Goal: Transaction & Acquisition: Purchase product/service

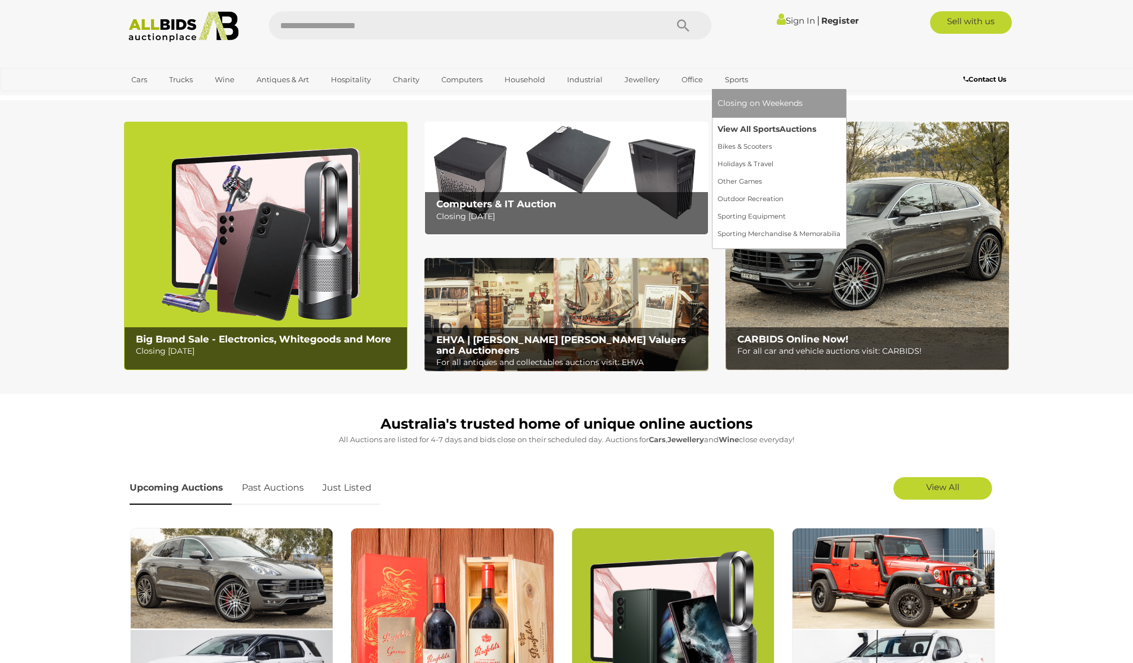
click at [729, 132] on link "View All Sports Auctions" at bounding box center [779, 129] width 123 height 17
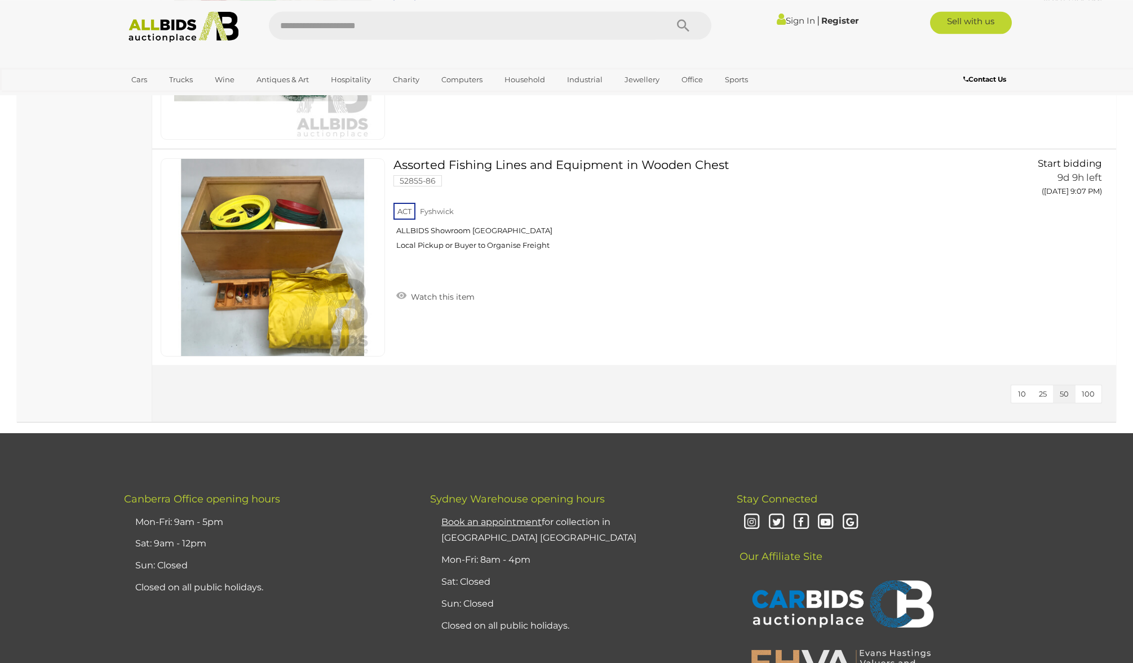
scroll to position [7411, 0]
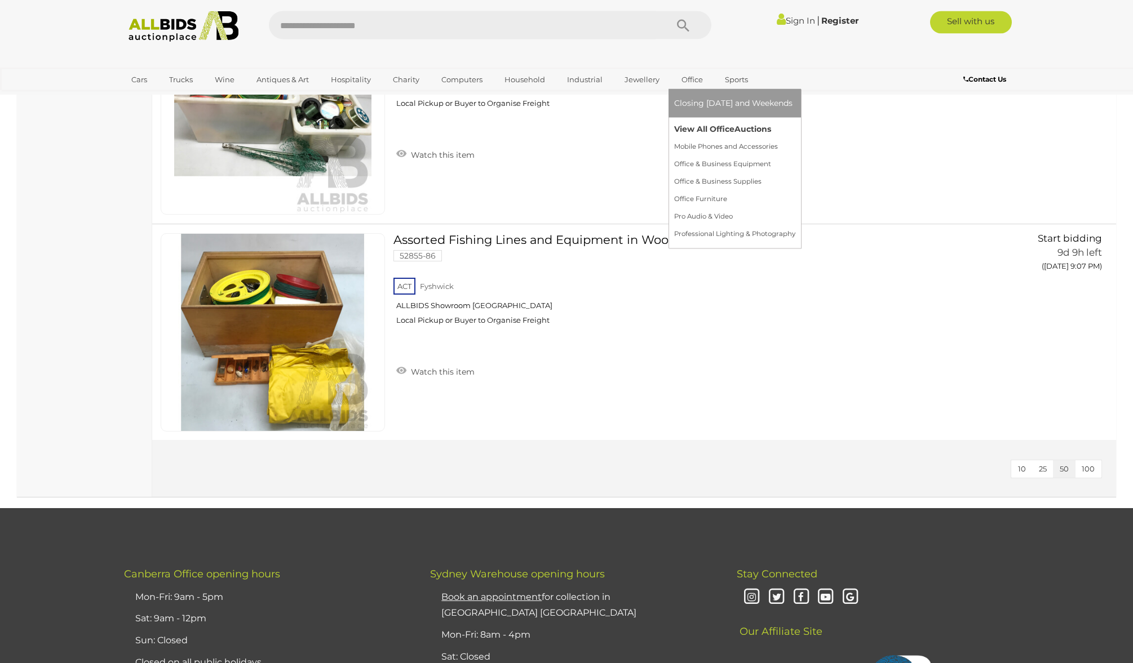
click at [682, 132] on link "View All Office Auctions" at bounding box center [734, 129] width 121 height 17
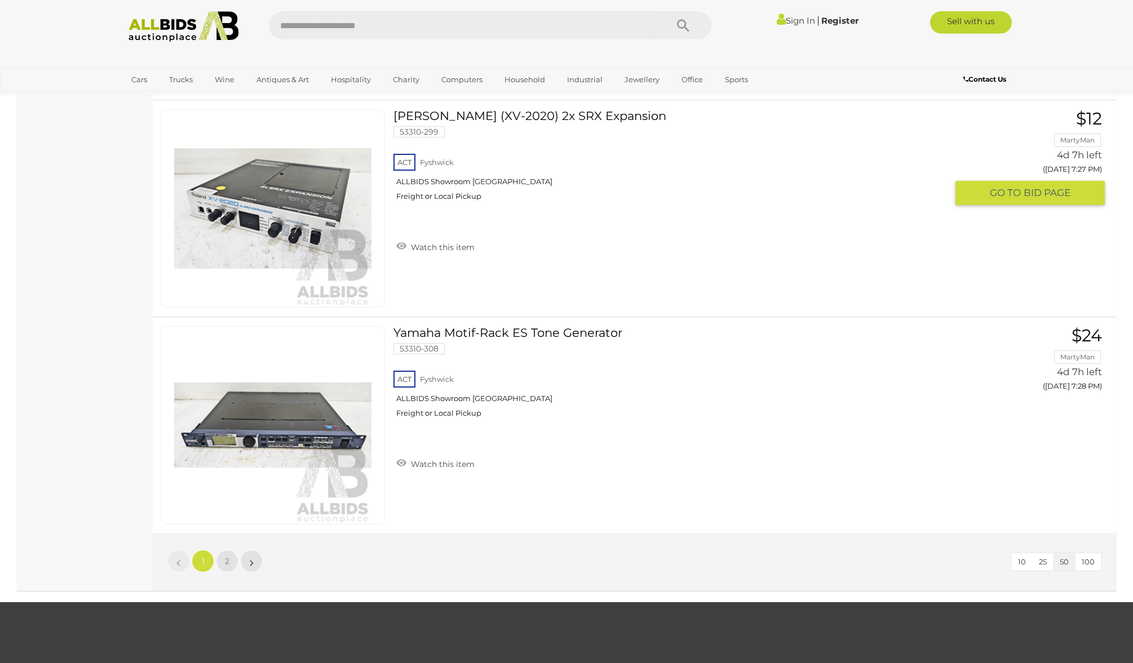
scroll to position [10636, 0]
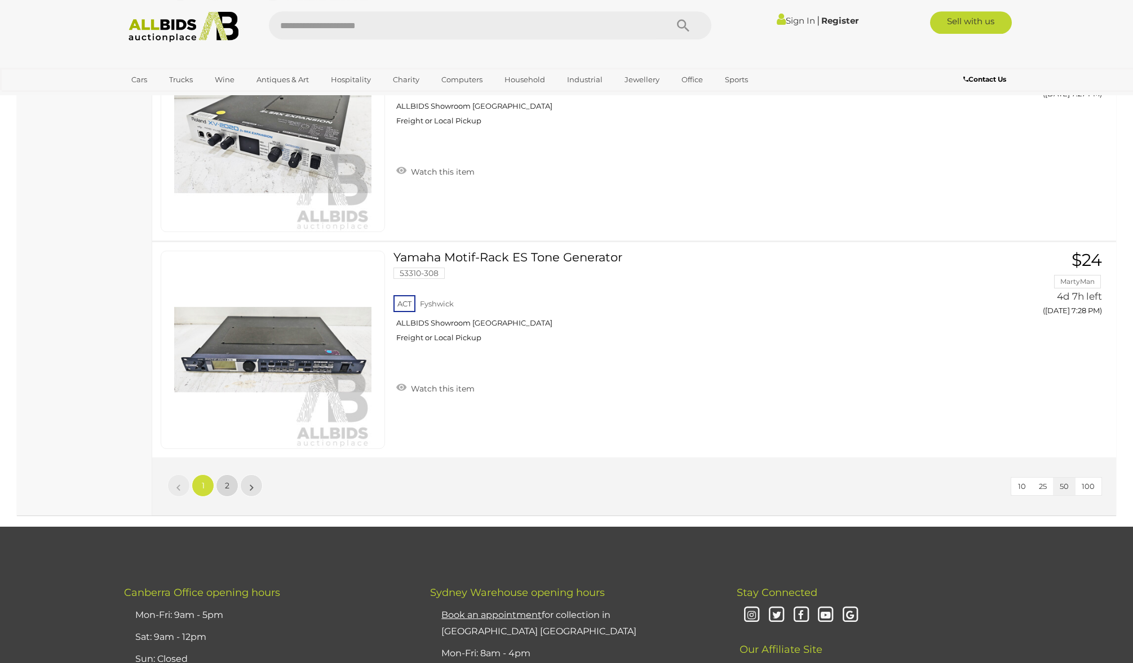
click at [230, 485] on link "2" at bounding box center [227, 486] width 23 height 23
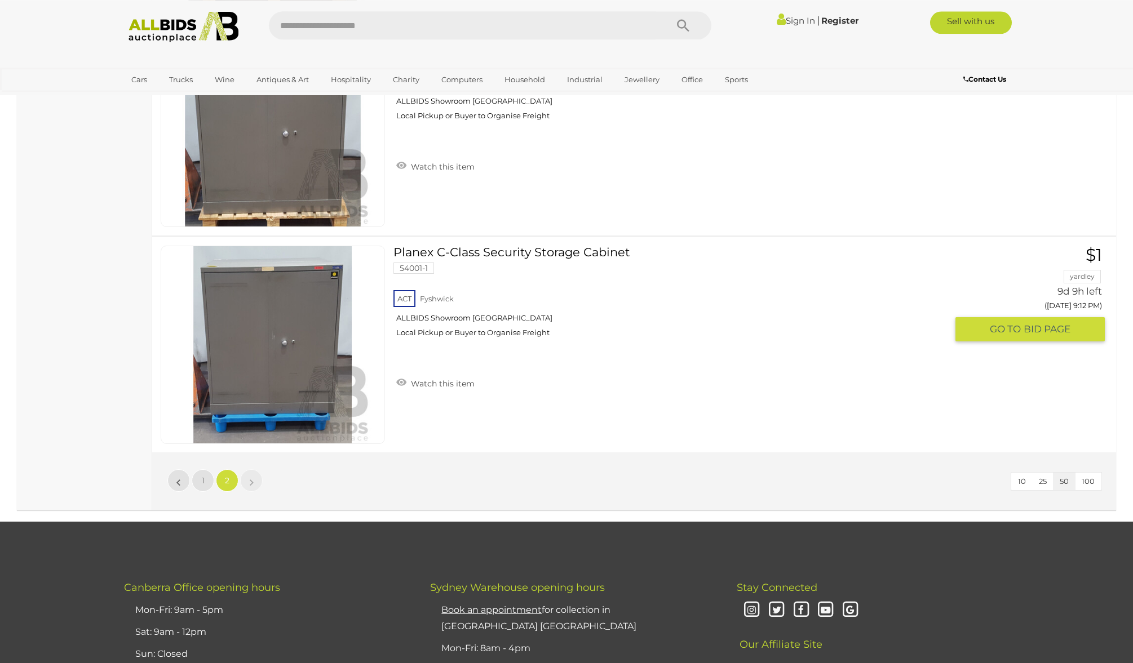
scroll to position [3926, 0]
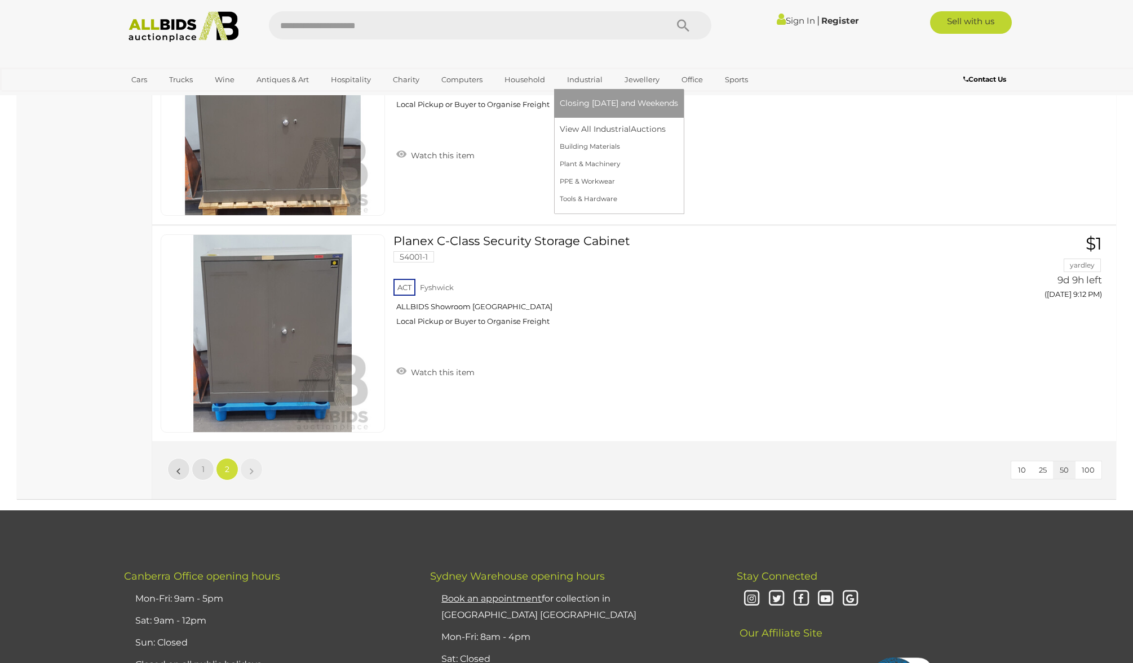
click at [582, 85] on link "Industrial" at bounding box center [585, 79] width 50 height 19
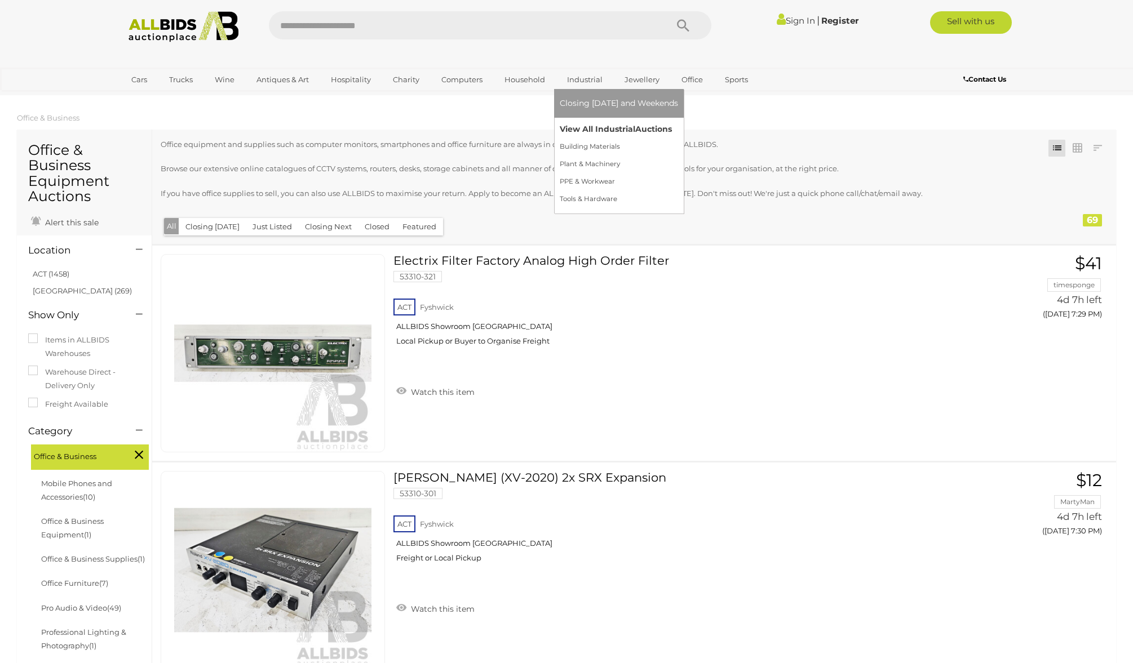
click at [584, 130] on link "View All Industrial Auctions" at bounding box center [619, 129] width 118 height 17
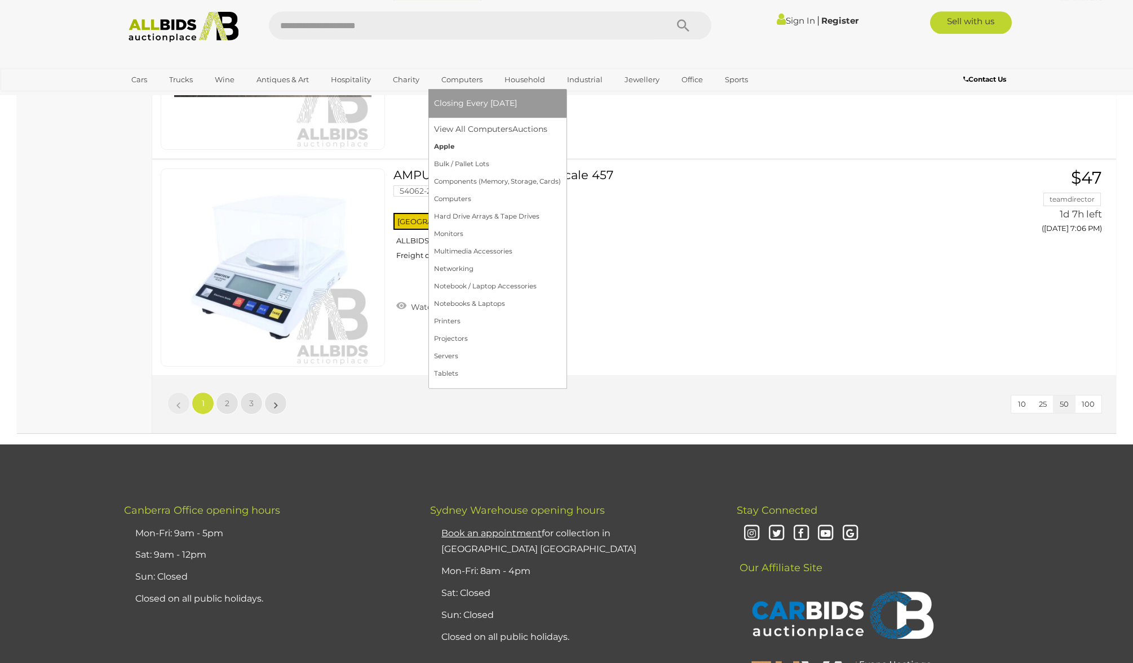
scroll to position [10758, 0]
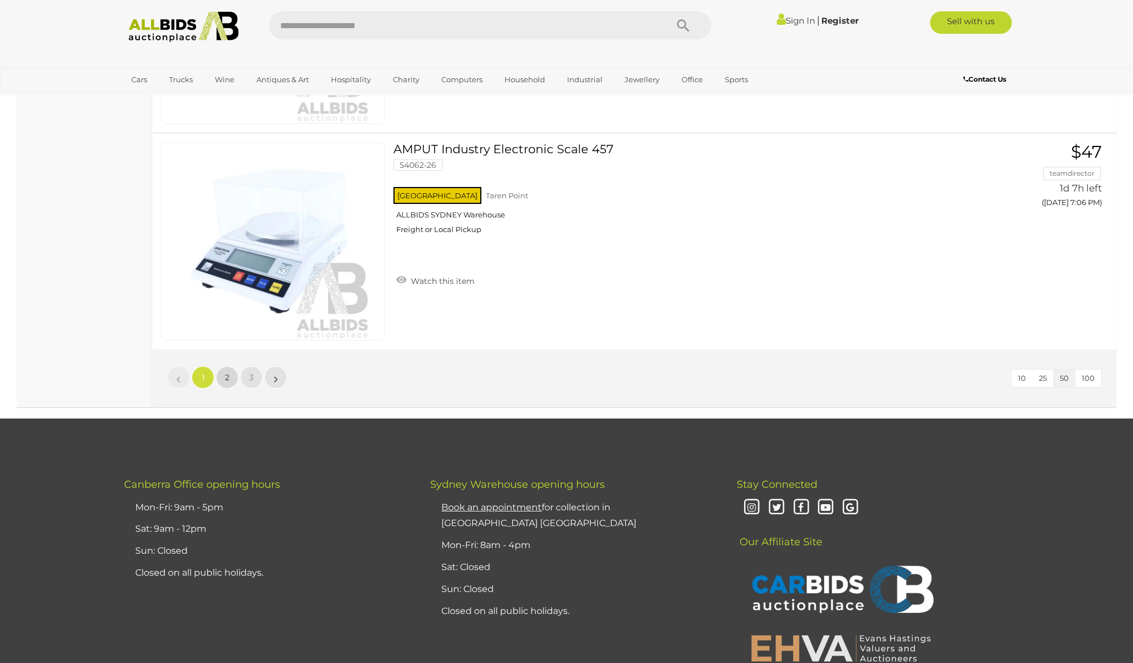
click at [223, 366] on link "2" at bounding box center [227, 377] width 23 height 23
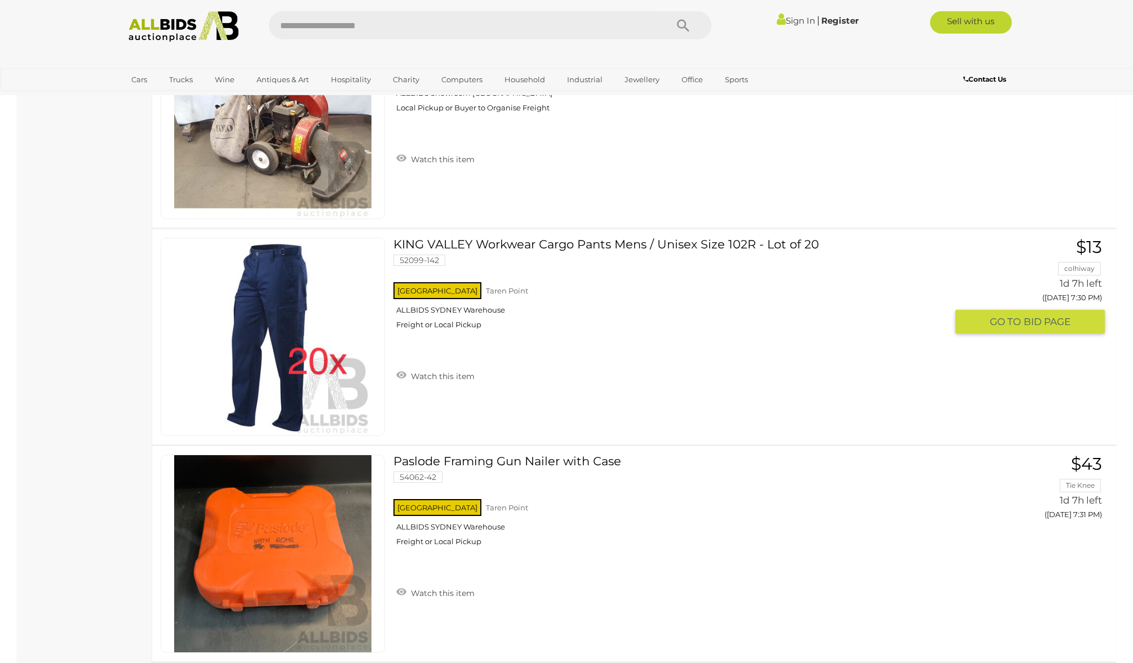
scroll to position [3408, 0]
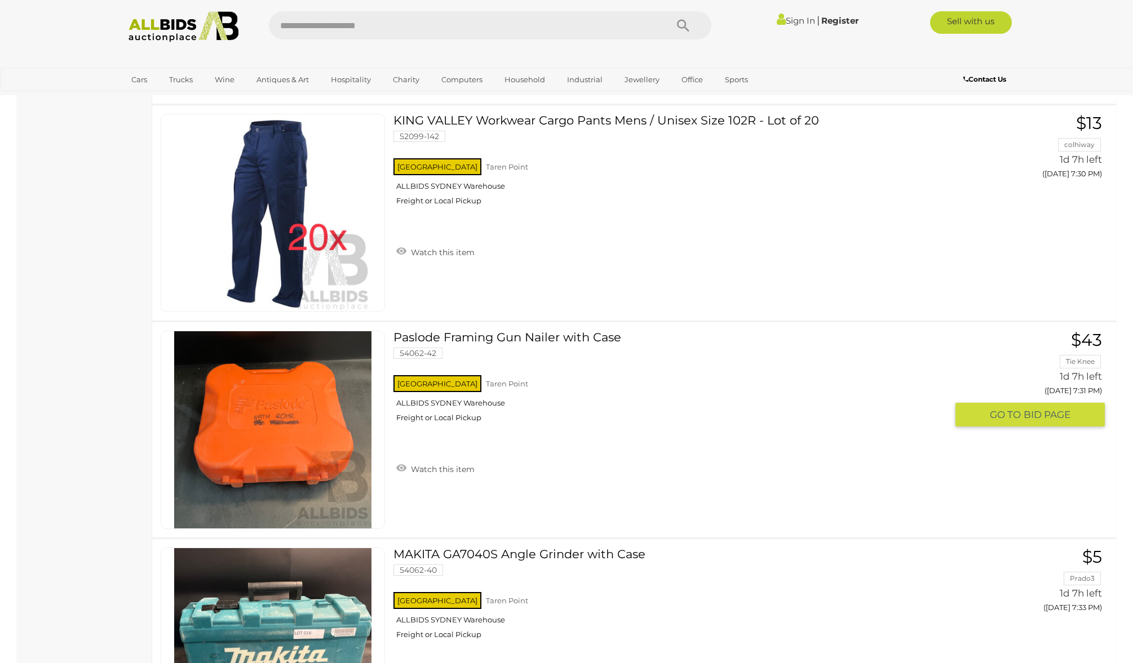
click at [259, 436] on img at bounding box center [272, 429] width 197 height 197
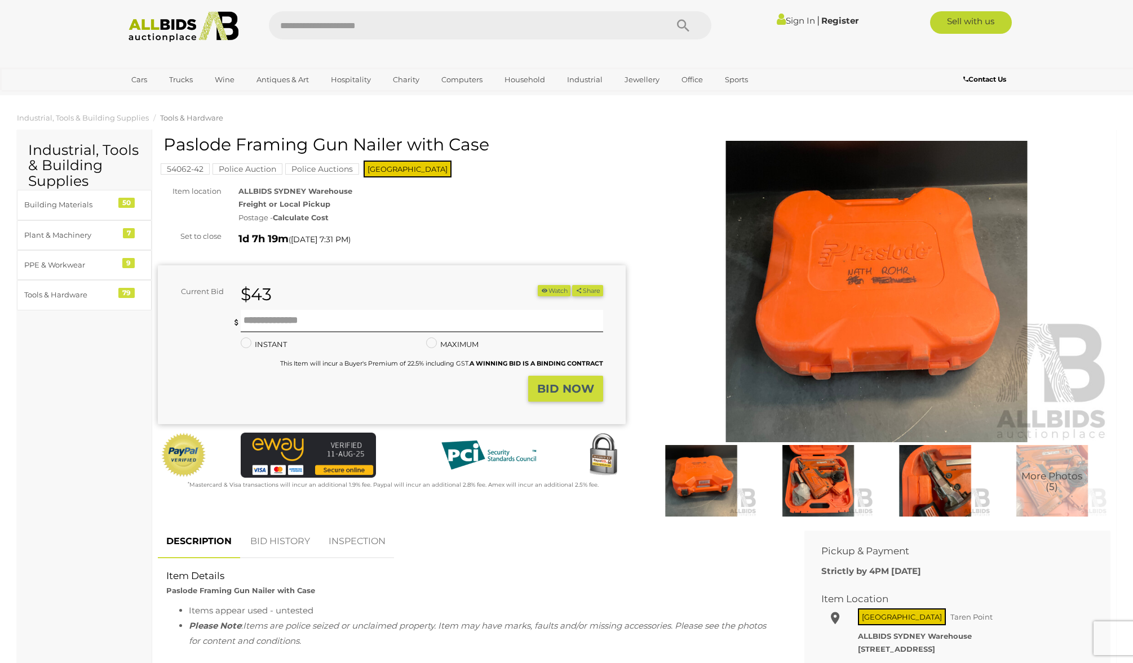
click at [822, 492] on img at bounding box center [819, 481] width 112 height 72
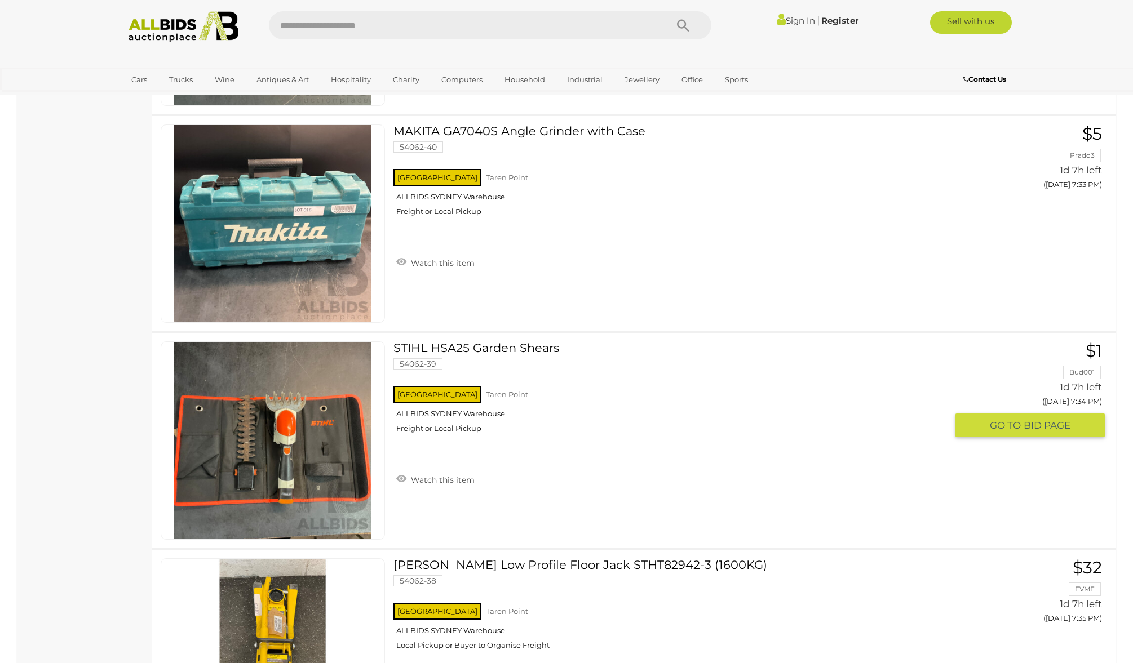
scroll to position [3889, 0]
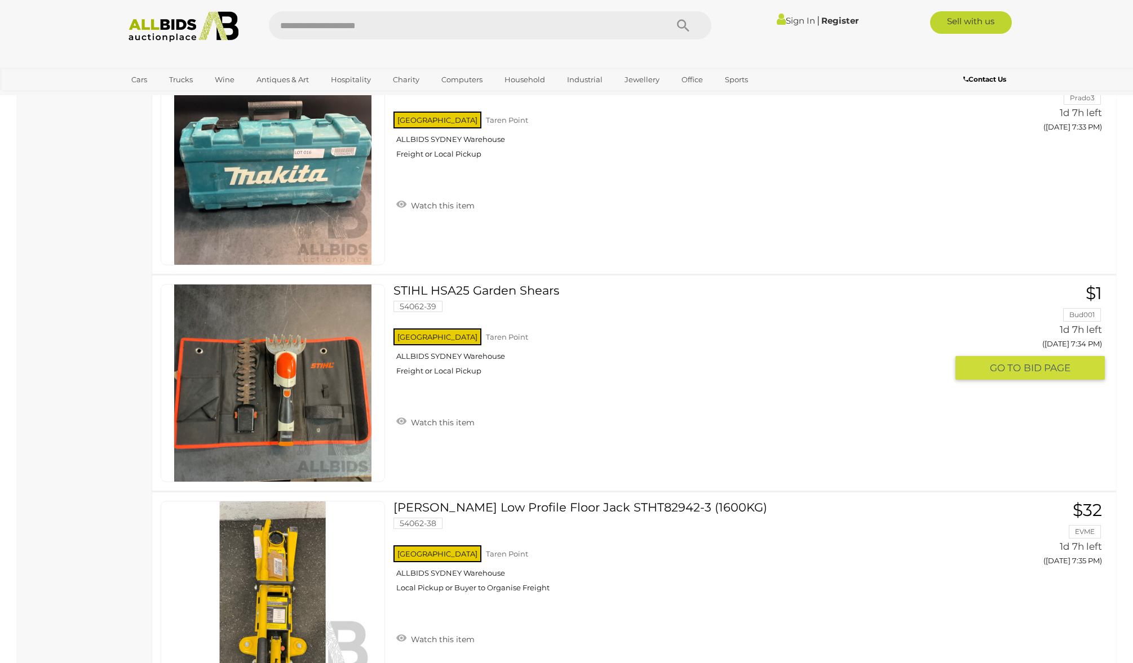
click at [274, 374] on img at bounding box center [272, 383] width 197 height 197
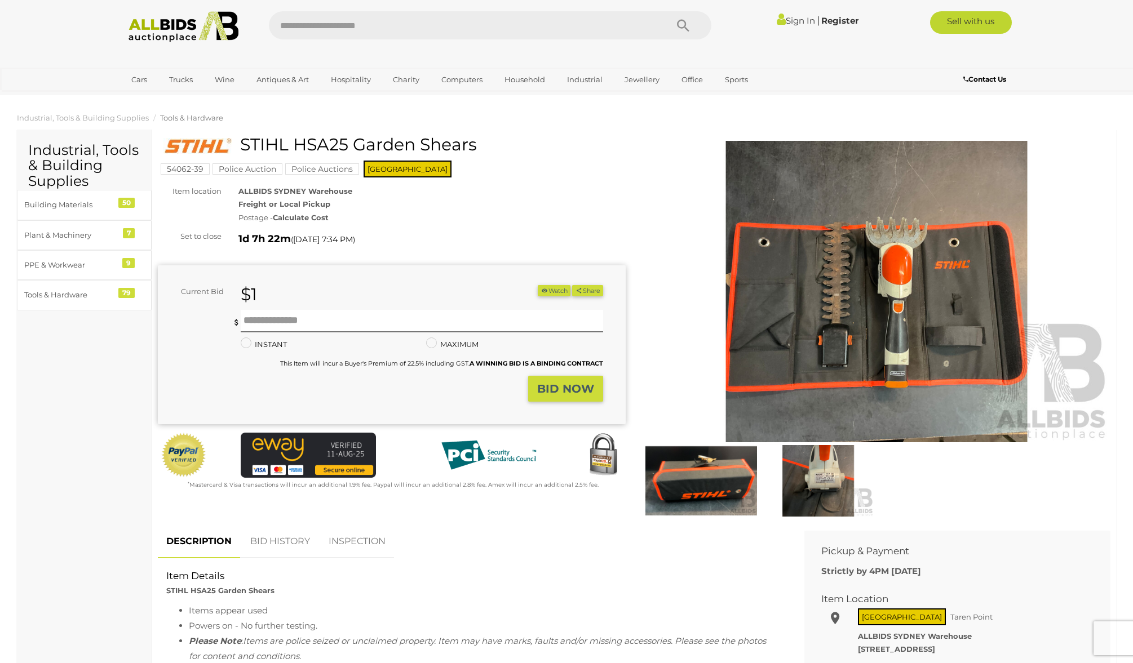
click at [898, 333] on img at bounding box center [877, 292] width 468 height 302
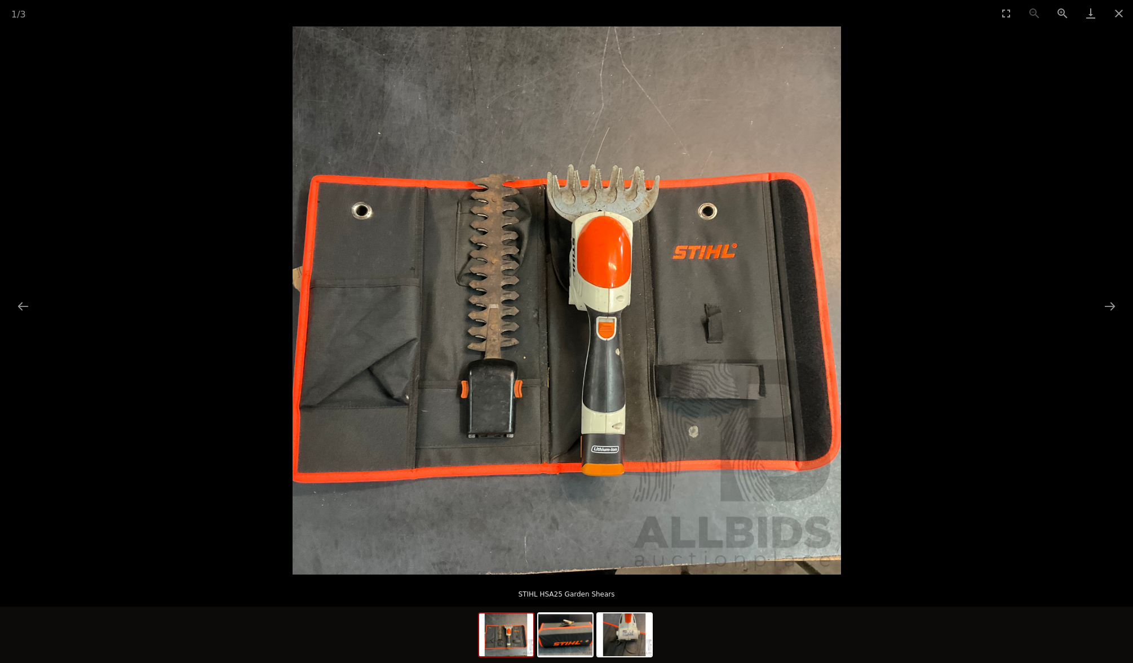
scroll to position [57, 0]
click at [1108, 303] on button "Next slide" at bounding box center [1110, 306] width 24 height 22
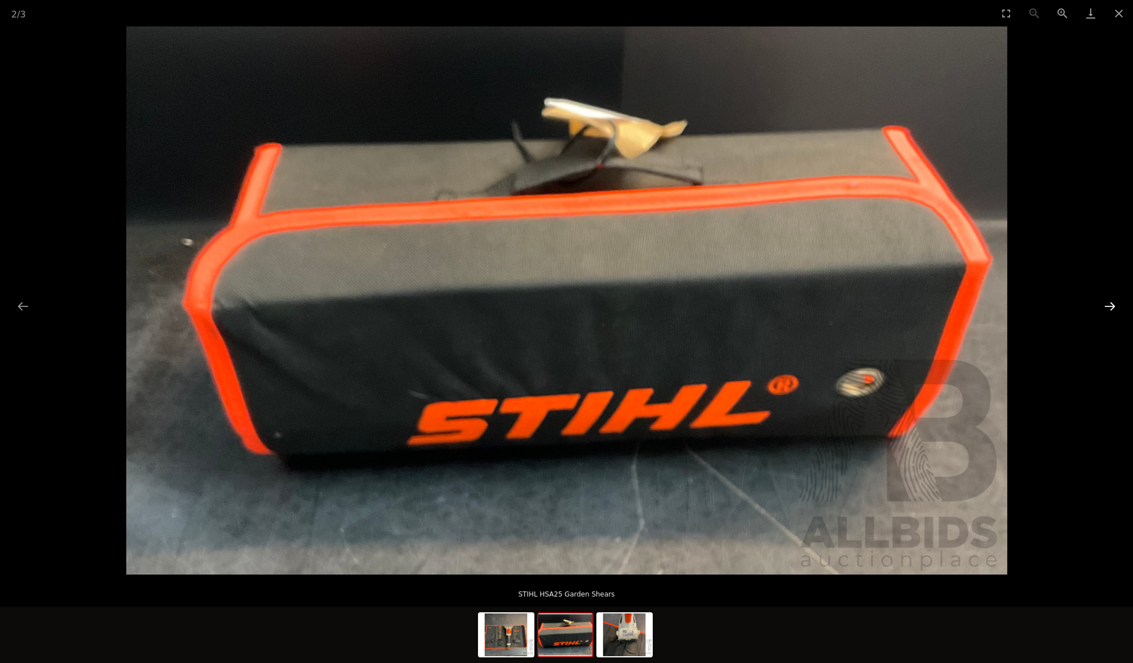
click at [1112, 306] on button "Next slide" at bounding box center [1110, 306] width 24 height 22
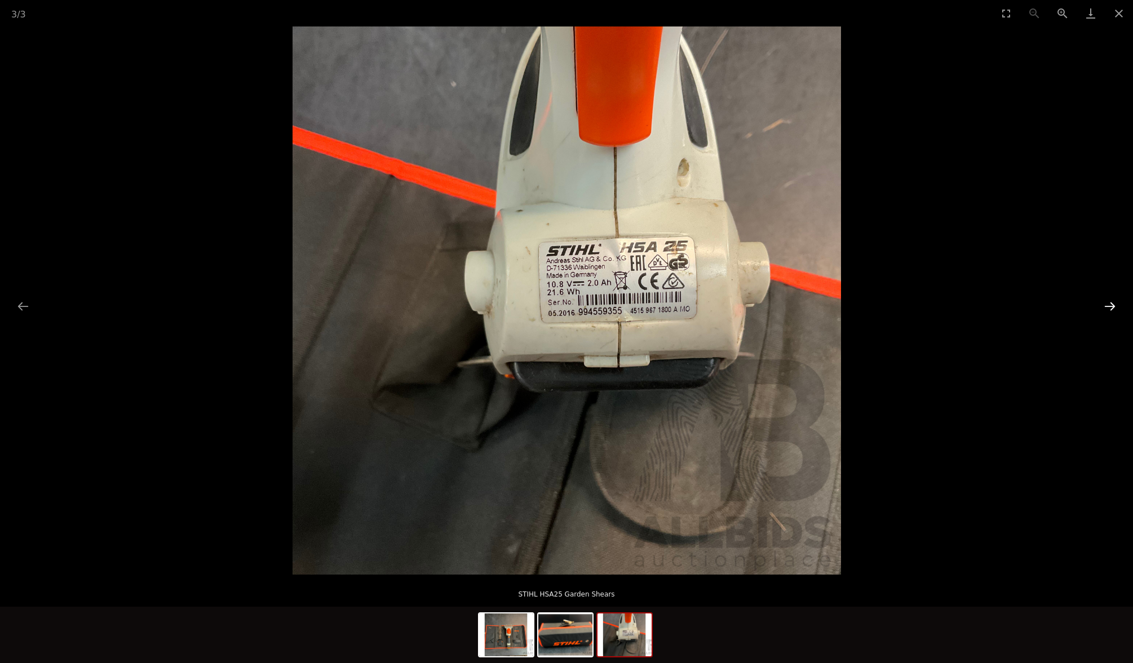
click at [1112, 306] on button "Next slide" at bounding box center [1110, 306] width 24 height 22
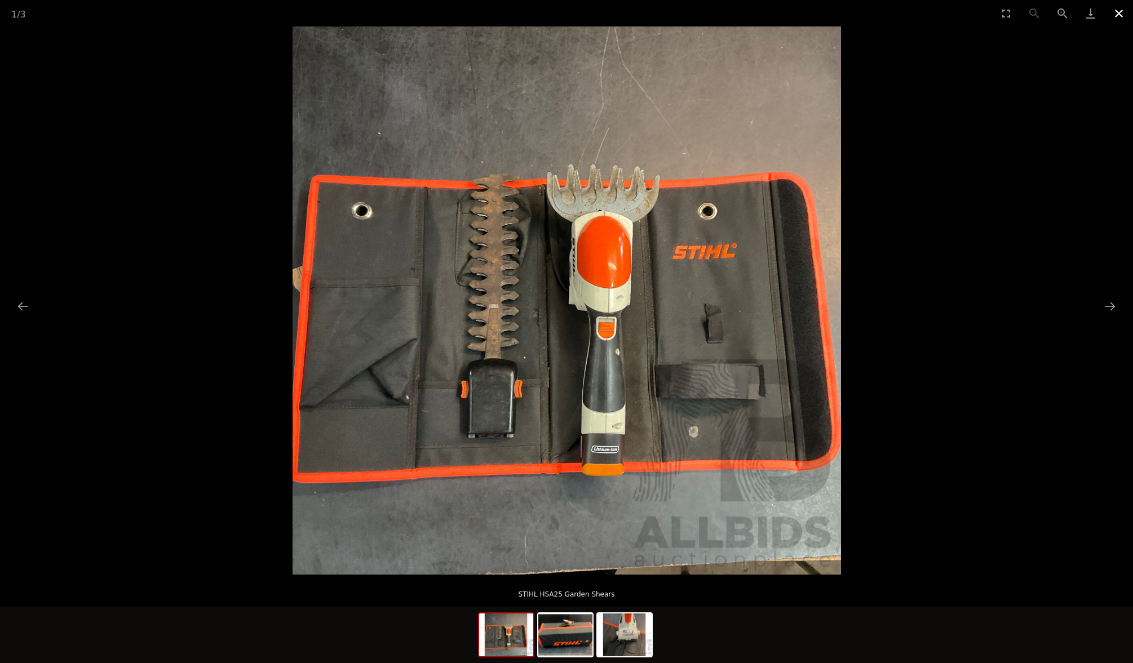
click at [1118, 14] on button "Close gallery" at bounding box center [1119, 13] width 28 height 26
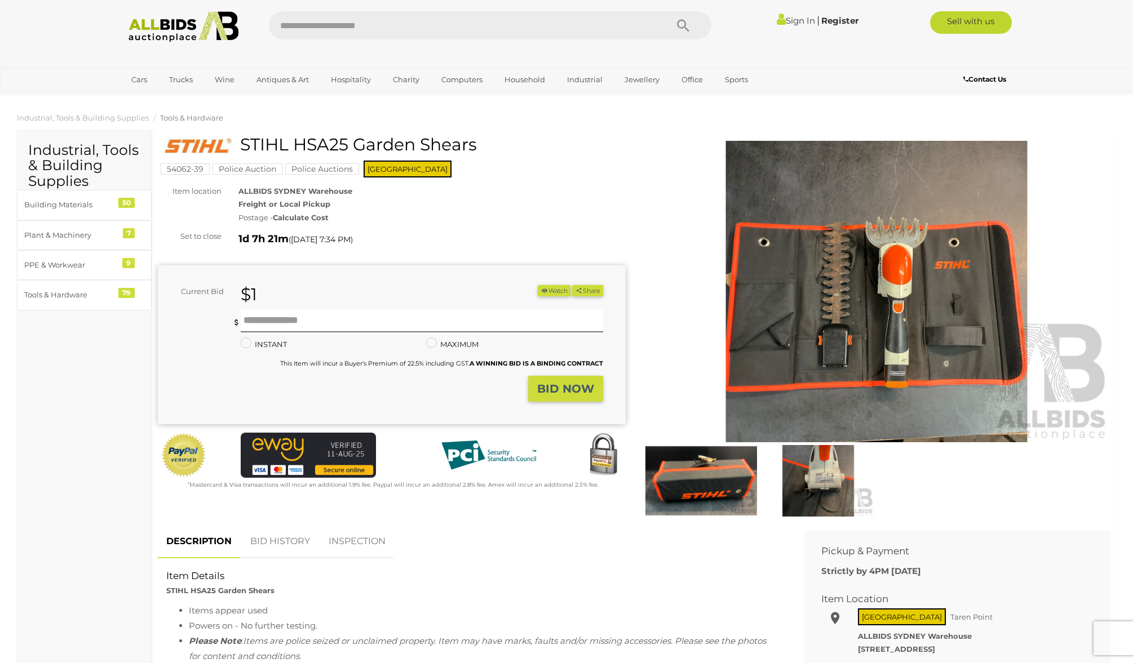
click at [287, 201] on strong "Freight or Local Pickup" at bounding box center [284, 204] width 92 height 9
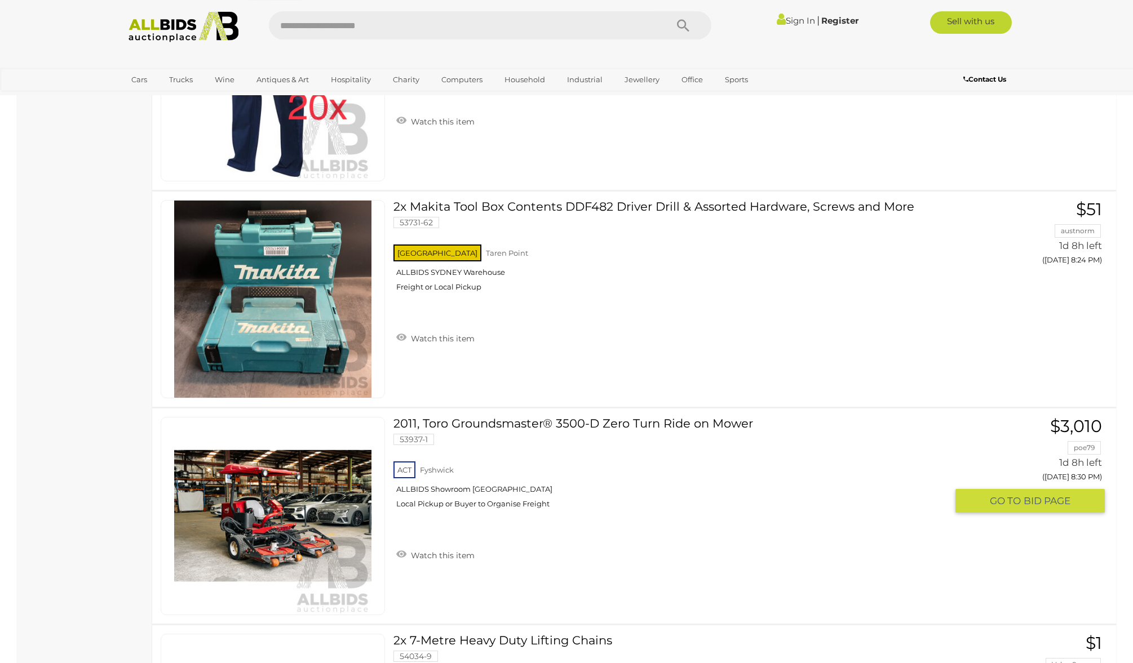
scroll to position [7888, 0]
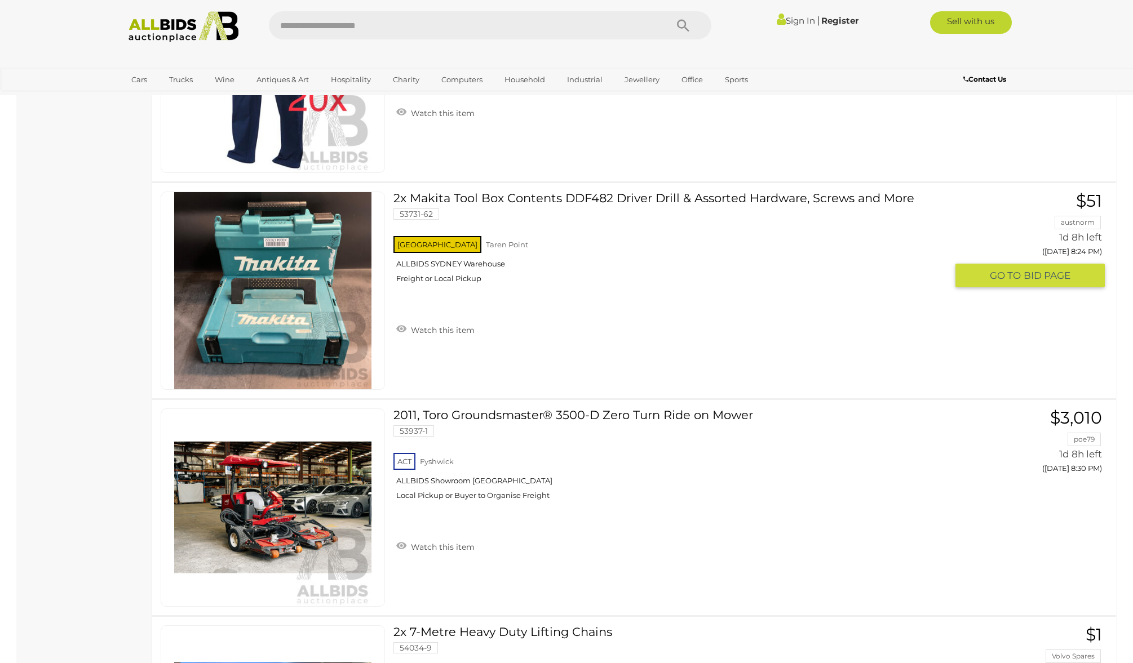
click at [262, 292] on img at bounding box center [272, 290] width 197 height 197
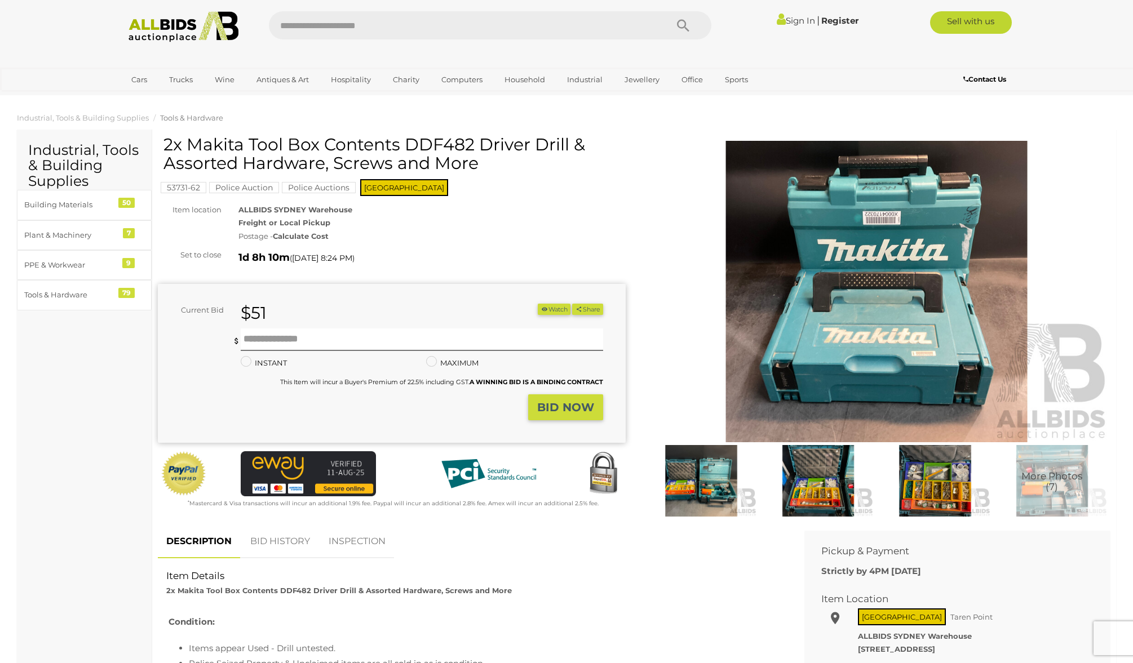
click at [879, 360] on img at bounding box center [877, 292] width 468 height 302
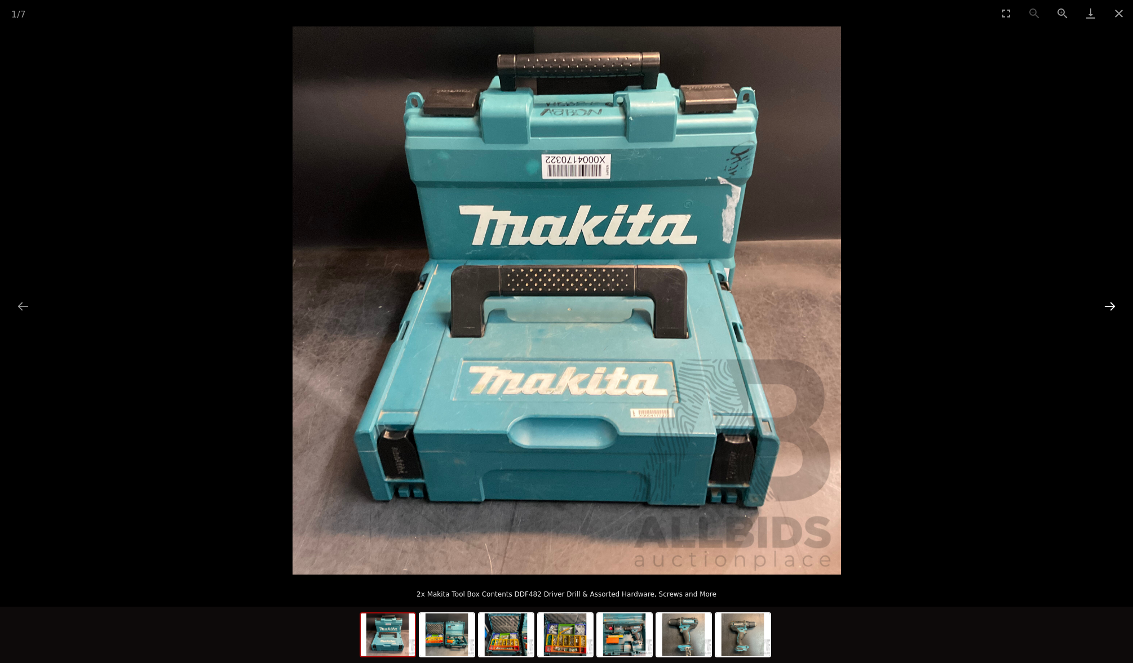
click at [1109, 306] on button "Next slide" at bounding box center [1110, 306] width 24 height 22
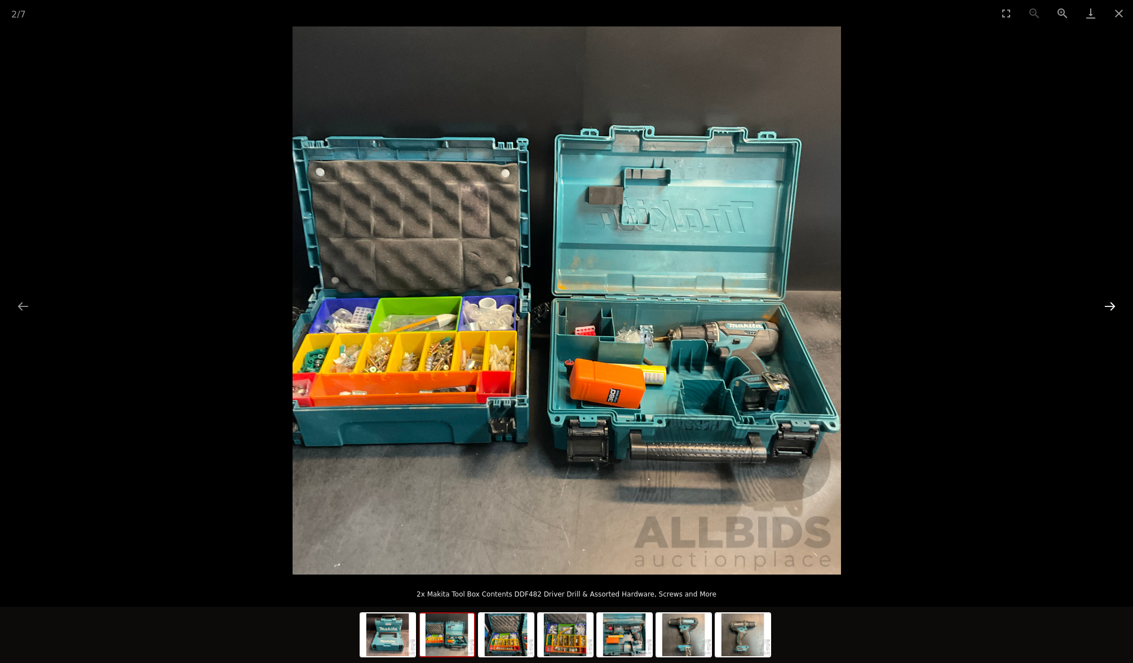
click at [1110, 307] on button "Next slide" at bounding box center [1110, 306] width 24 height 22
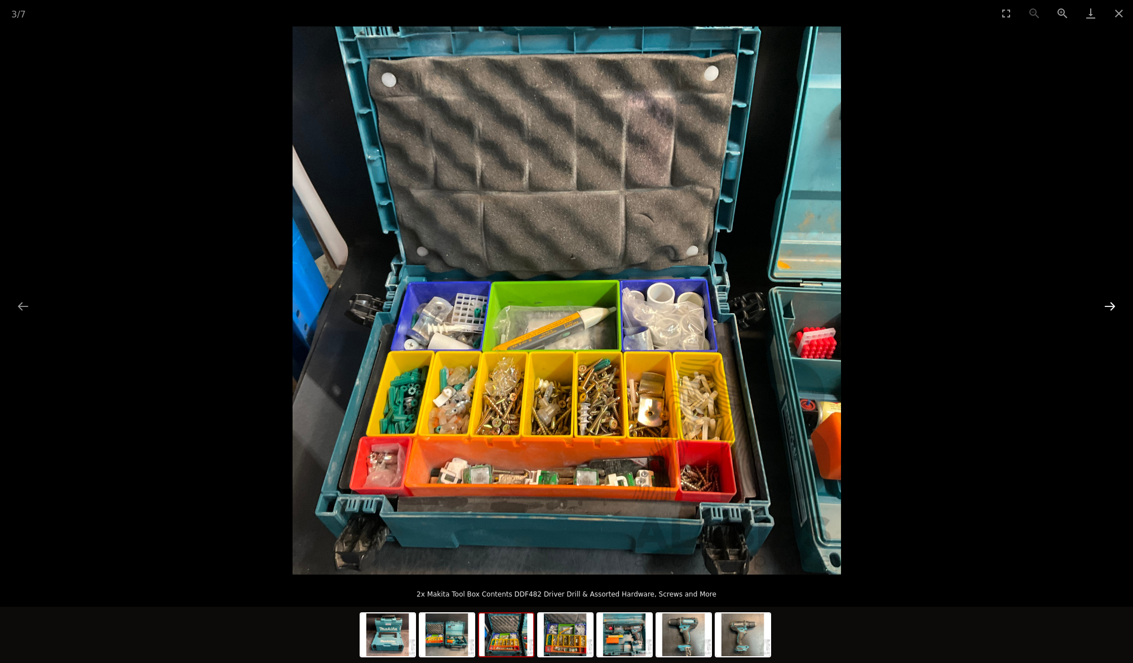
click at [1110, 307] on button "Next slide" at bounding box center [1110, 306] width 24 height 22
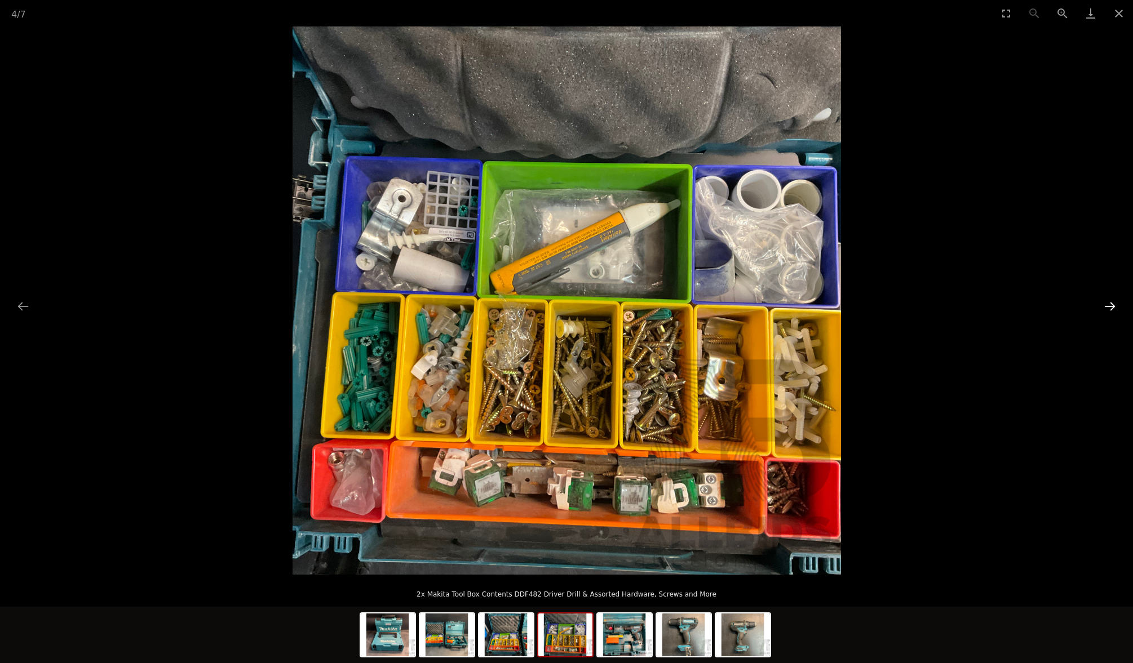
click at [1110, 307] on button "Next slide" at bounding box center [1110, 306] width 24 height 22
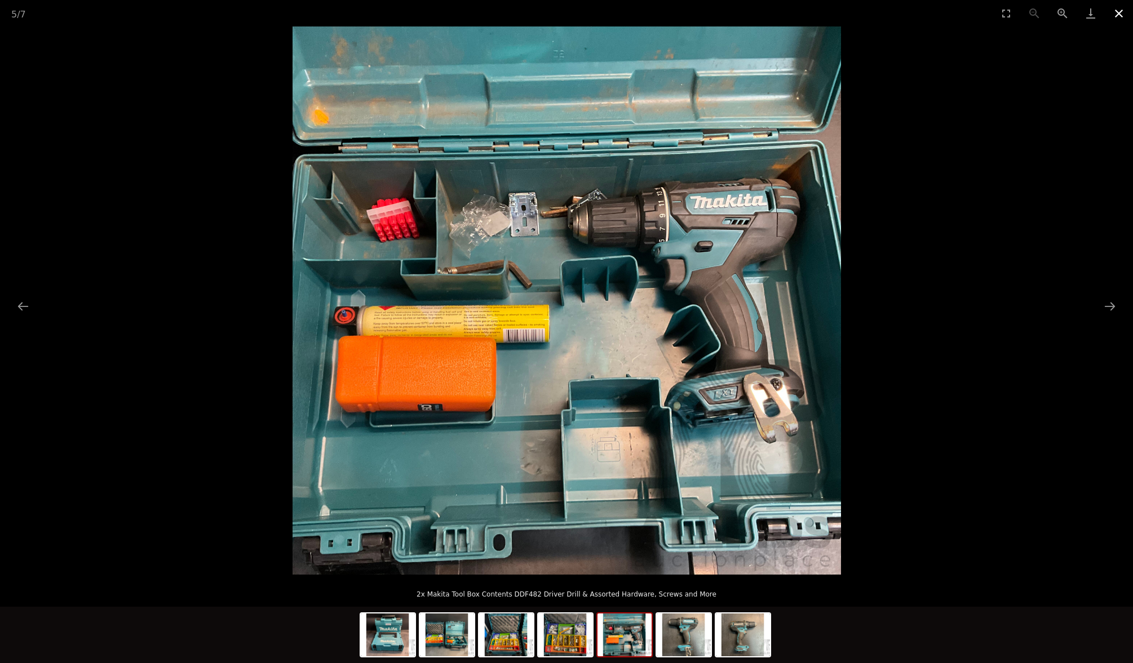
click at [1119, 11] on button "Close gallery" at bounding box center [1119, 13] width 28 height 26
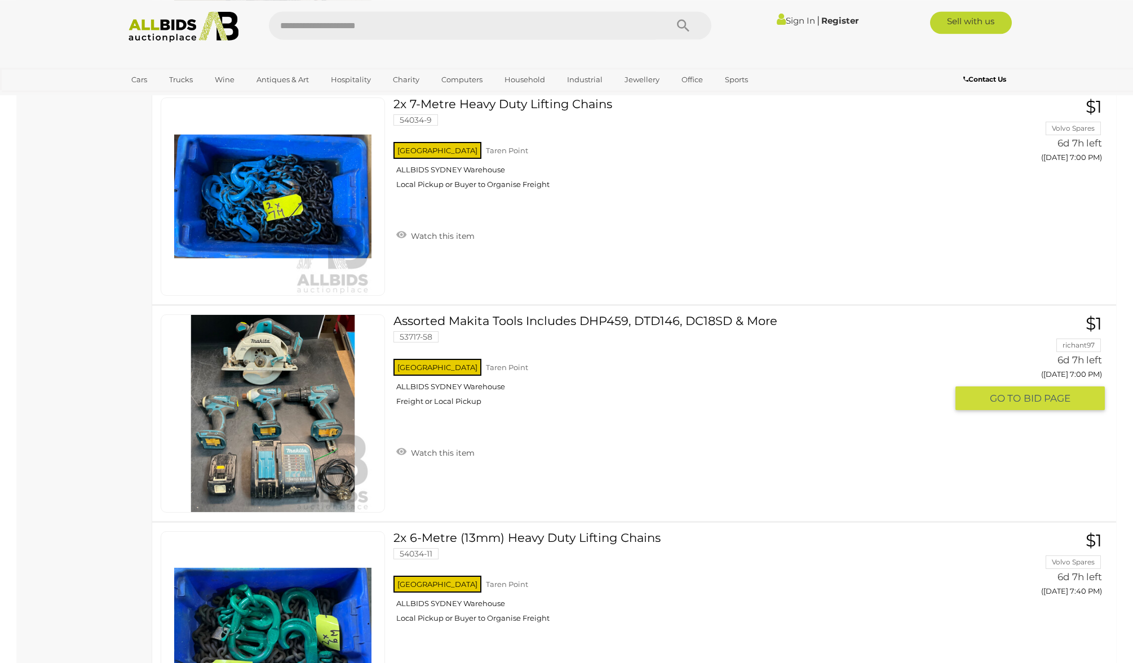
scroll to position [8459, 0]
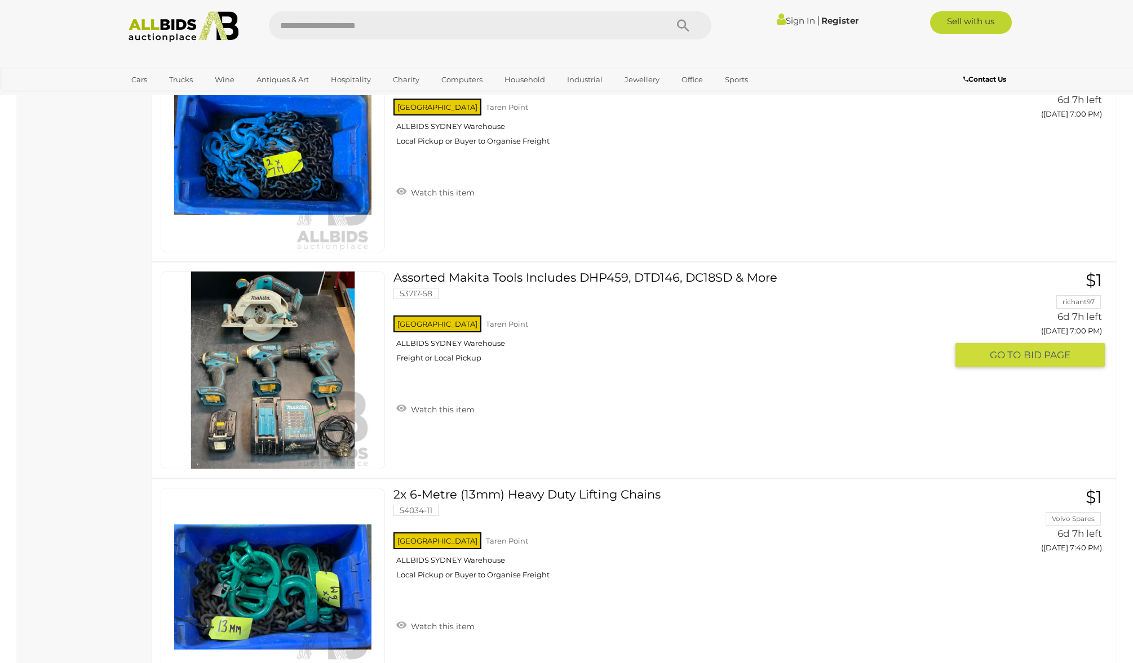
click at [308, 356] on img at bounding box center [272, 370] width 197 height 197
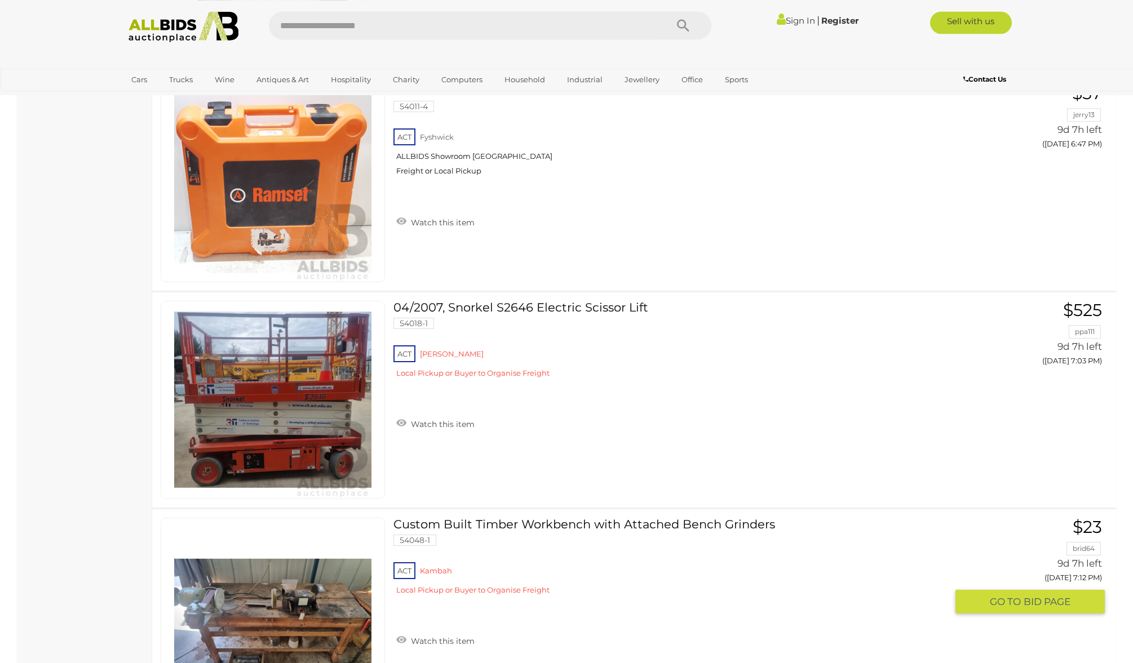
scroll to position [10547, 0]
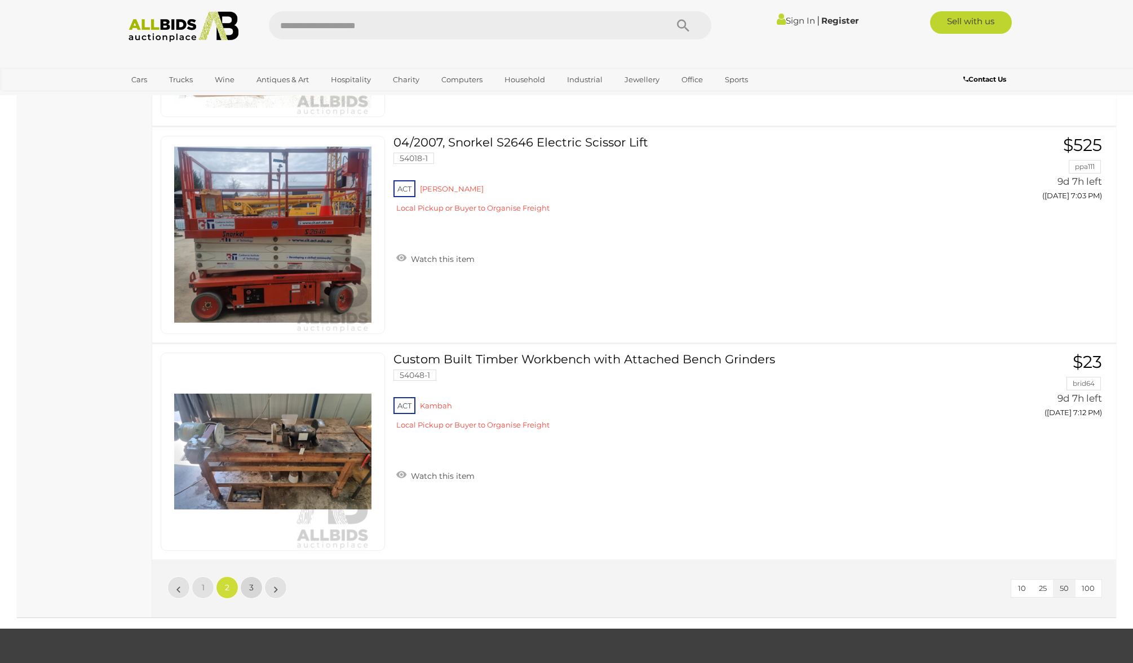
click at [249, 577] on link "3" at bounding box center [251, 588] width 23 height 23
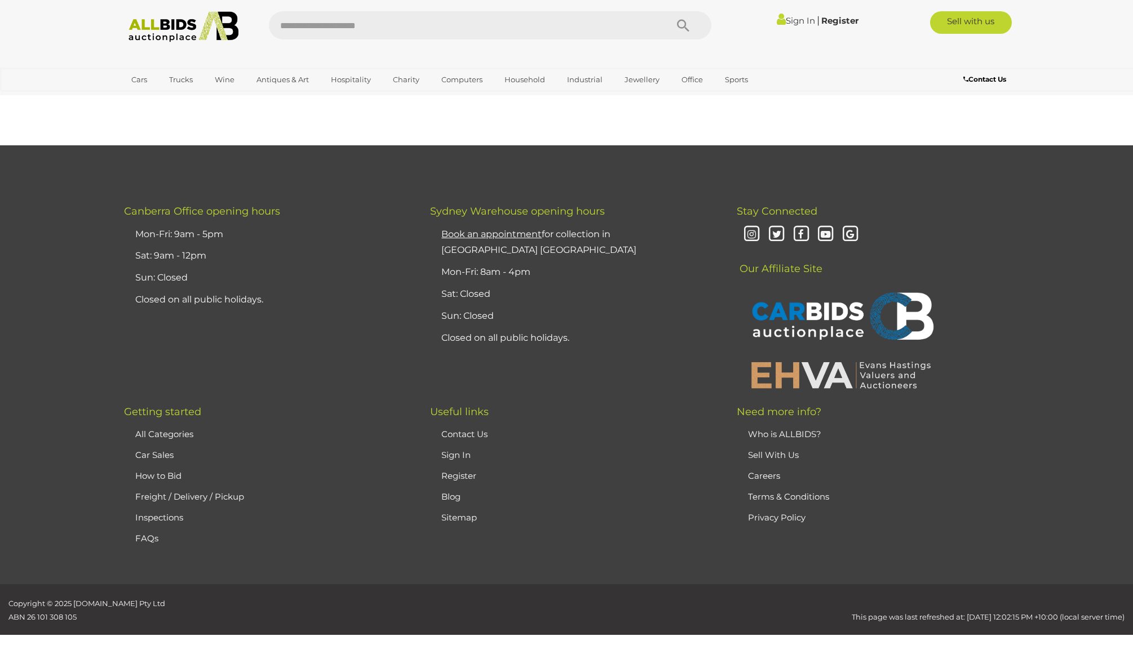
scroll to position [131, 0]
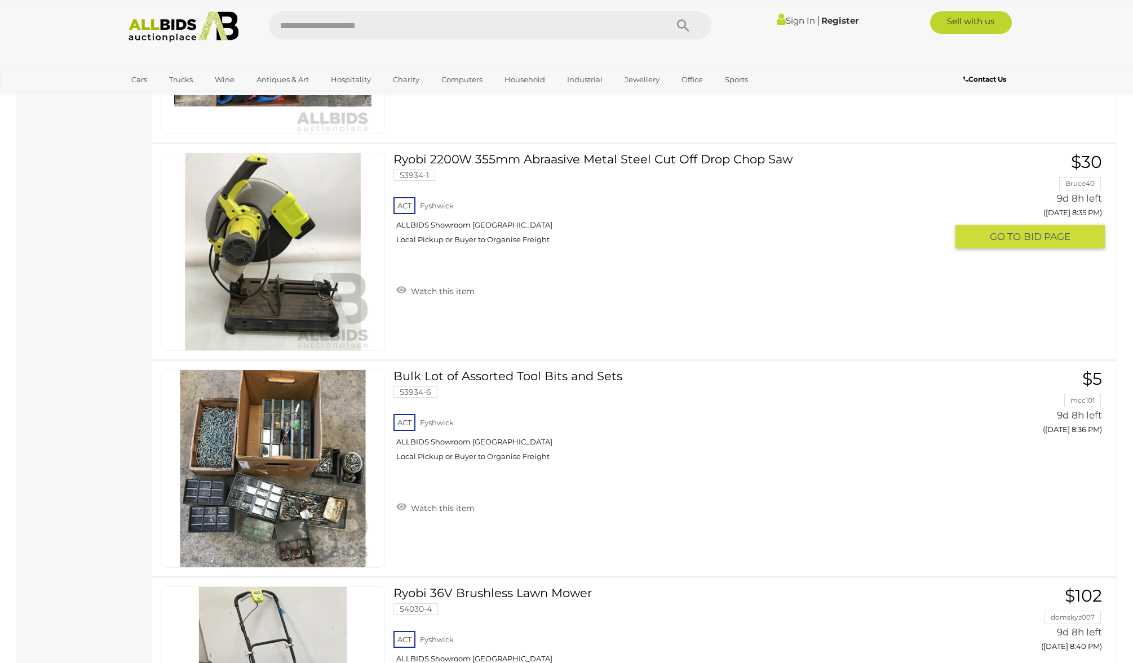
scroll to position [7088, 0]
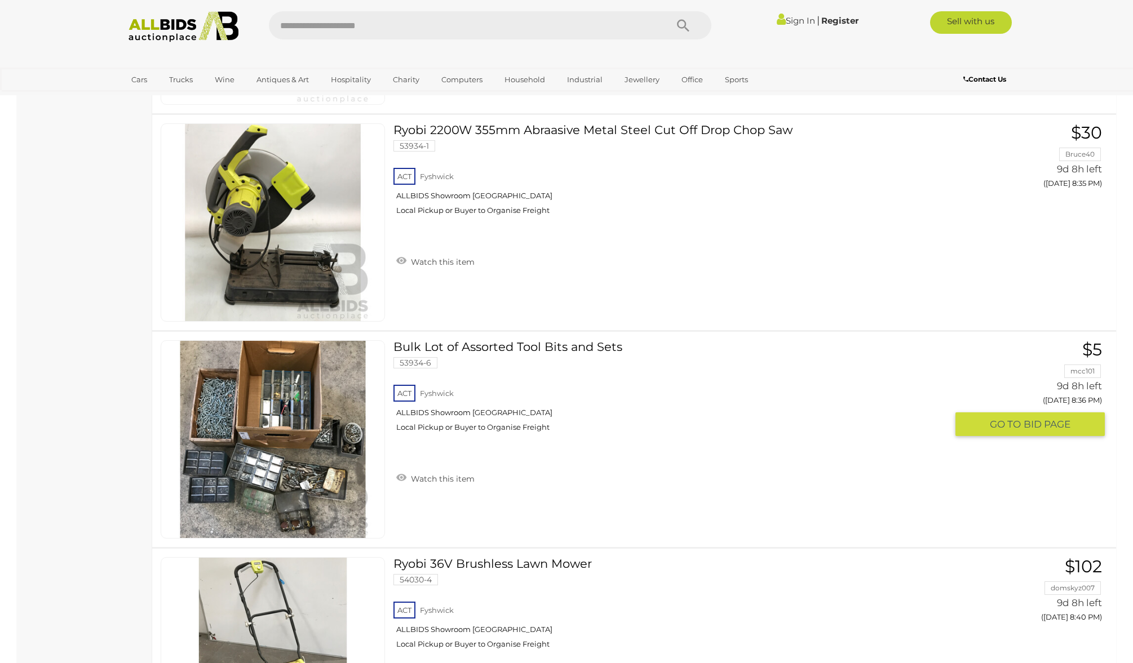
click at [317, 451] on img at bounding box center [272, 439] width 197 height 197
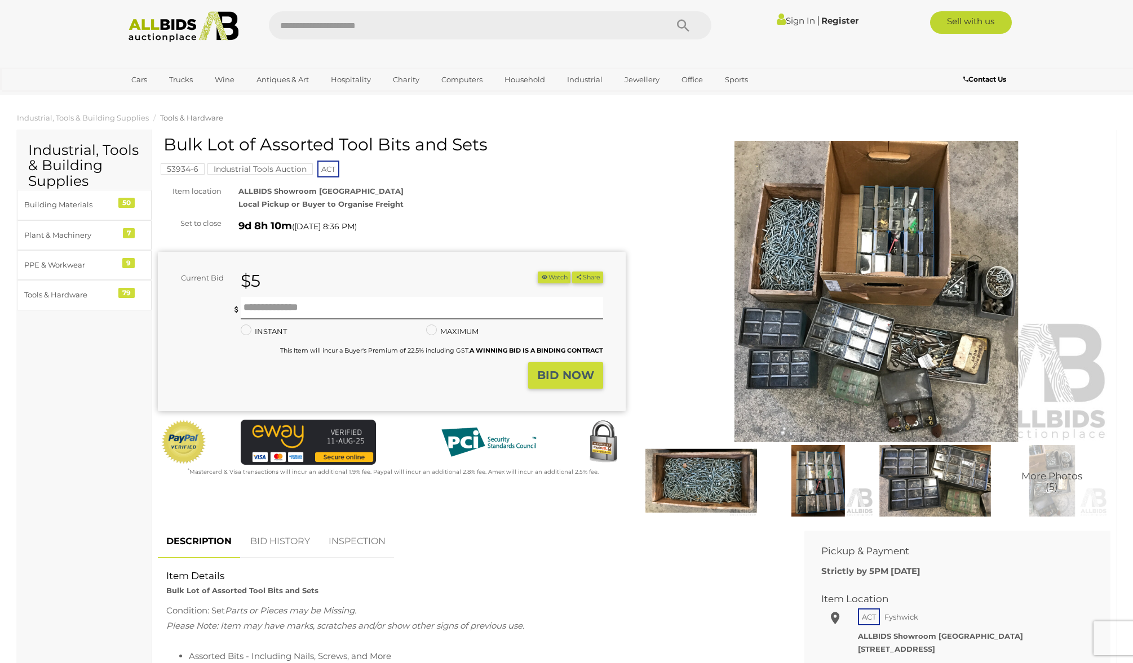
click at [896, 325] on img at bounding box center [877, 292] width 468 height 302
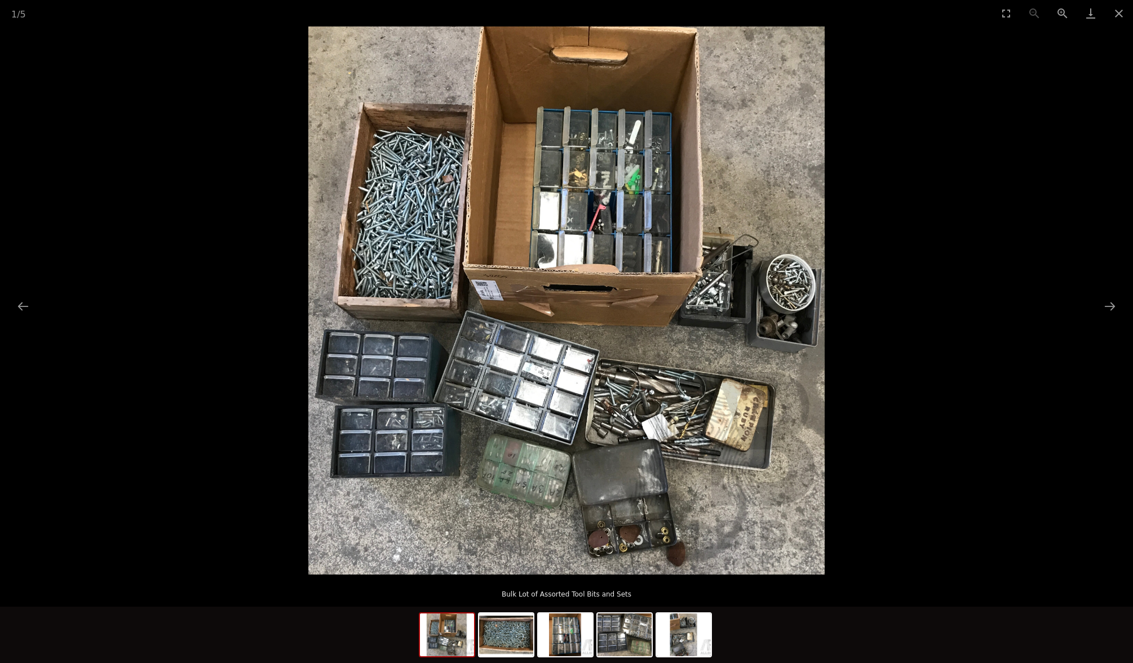
drag, startPoint x: 1121, startPoint y: 14, endPoint x: 1087, endPoint y: 60, distance: 57.7
click at [1119, 16] on button "Close gallery" at bounding box center [1119, 13] width 28 height 26
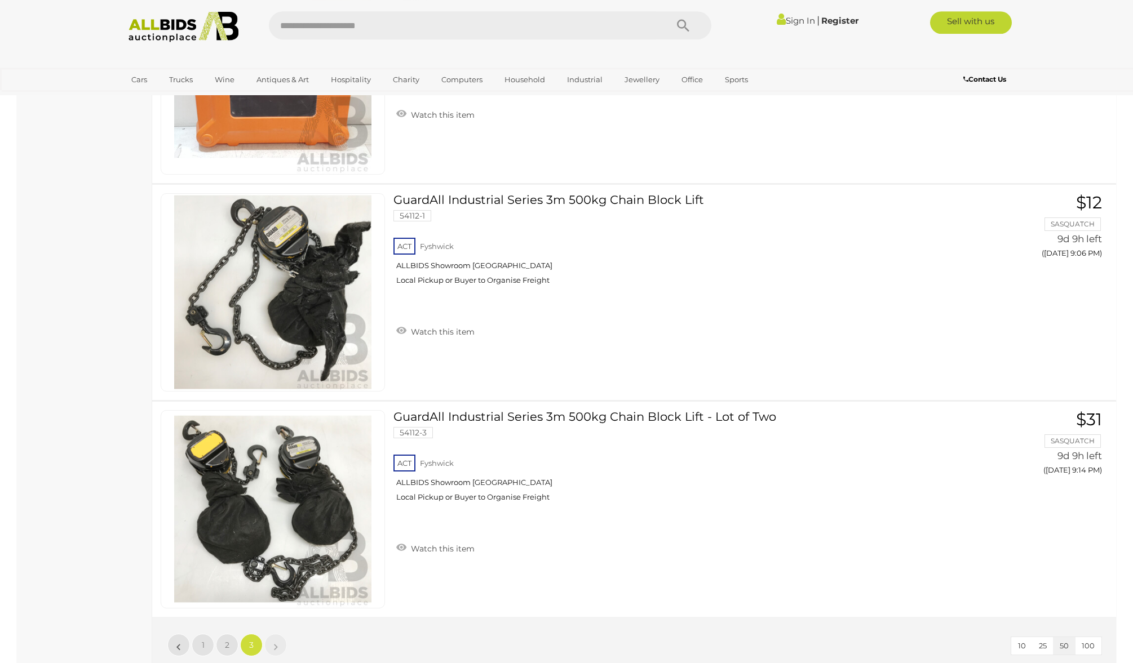
scroll to position [8613, 0]
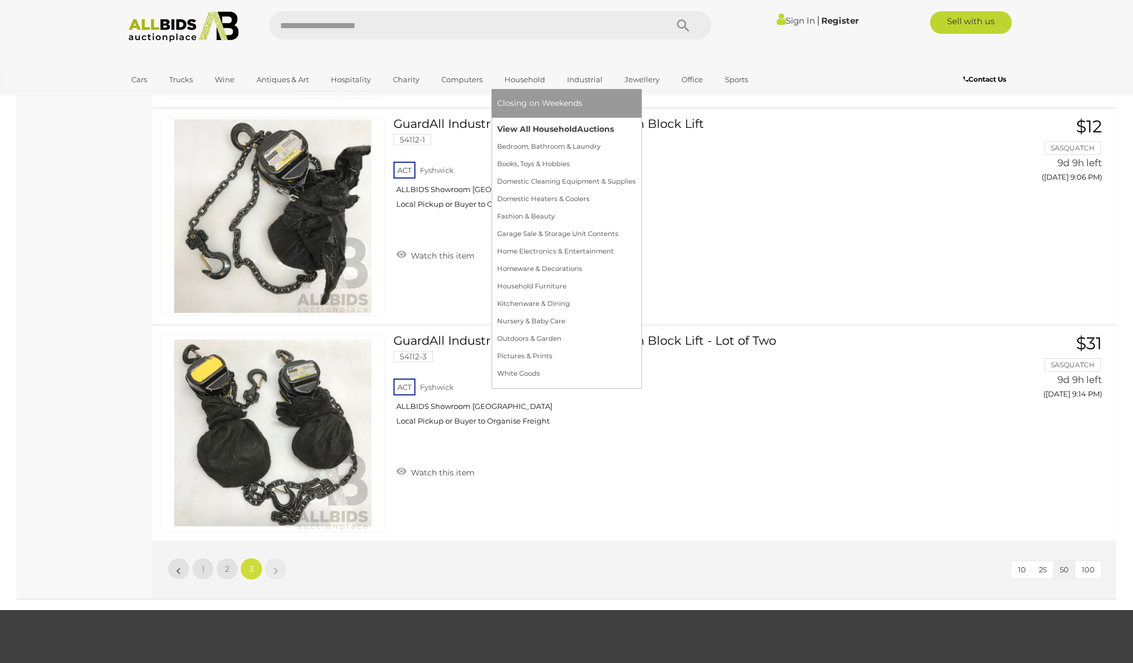
click at [533, 127] on link "View All Household Auctions" at bounding box center [566, 129] width 139 height 17
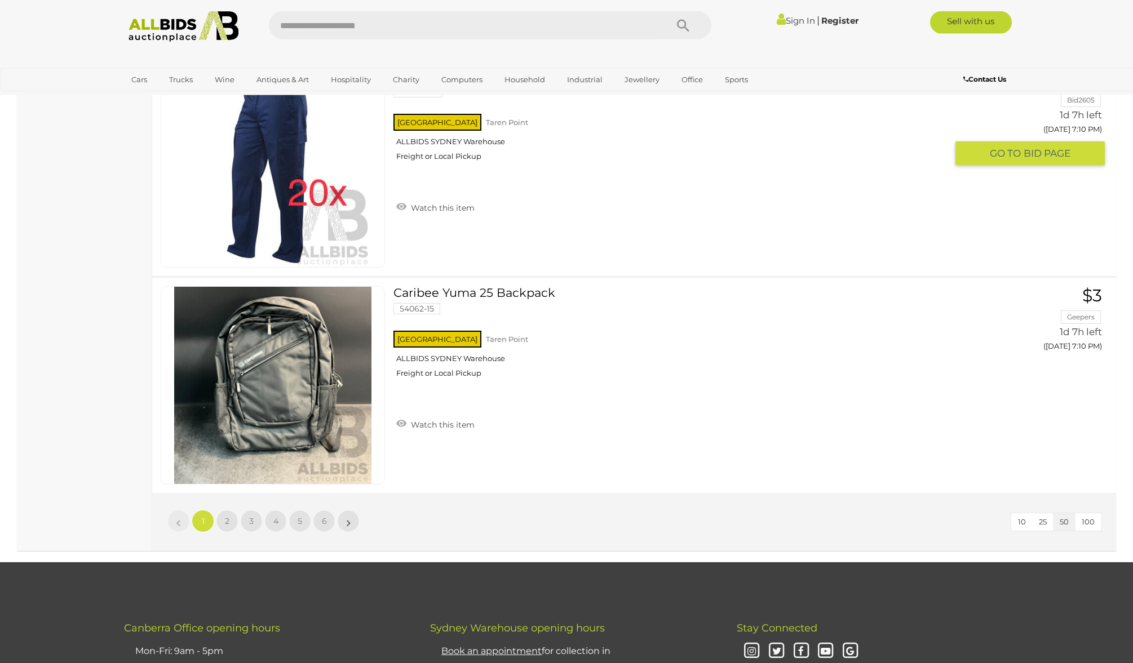
scroll to position [10620, 0]
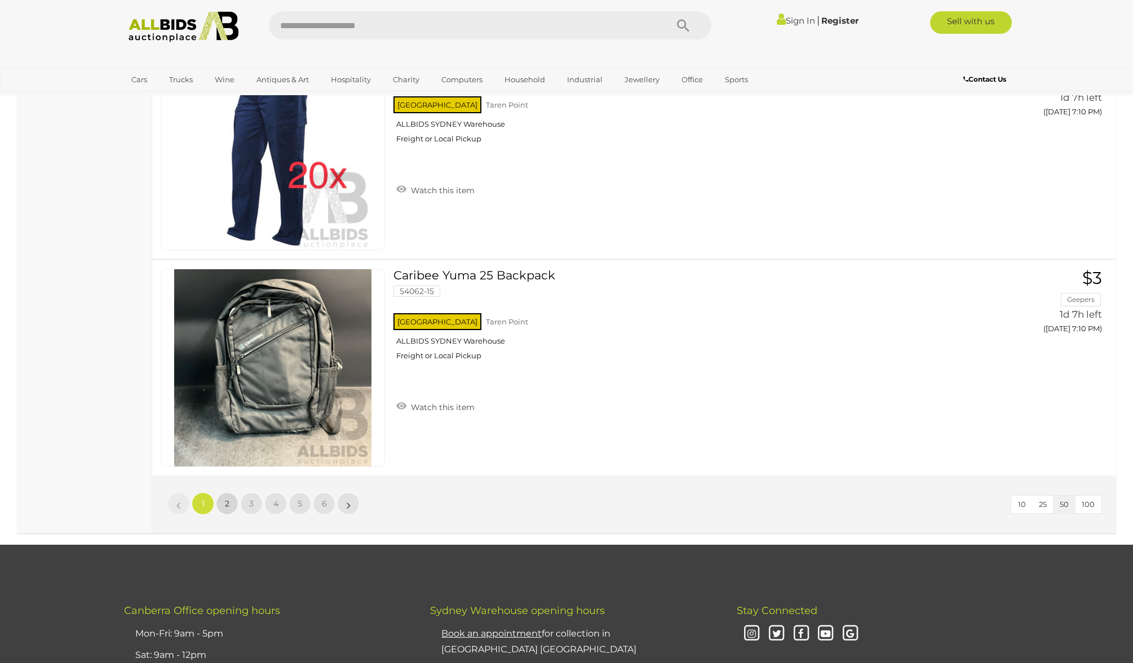
click at [229, 503] on link "2" at bounding box center [227, 504] width 23 height 23
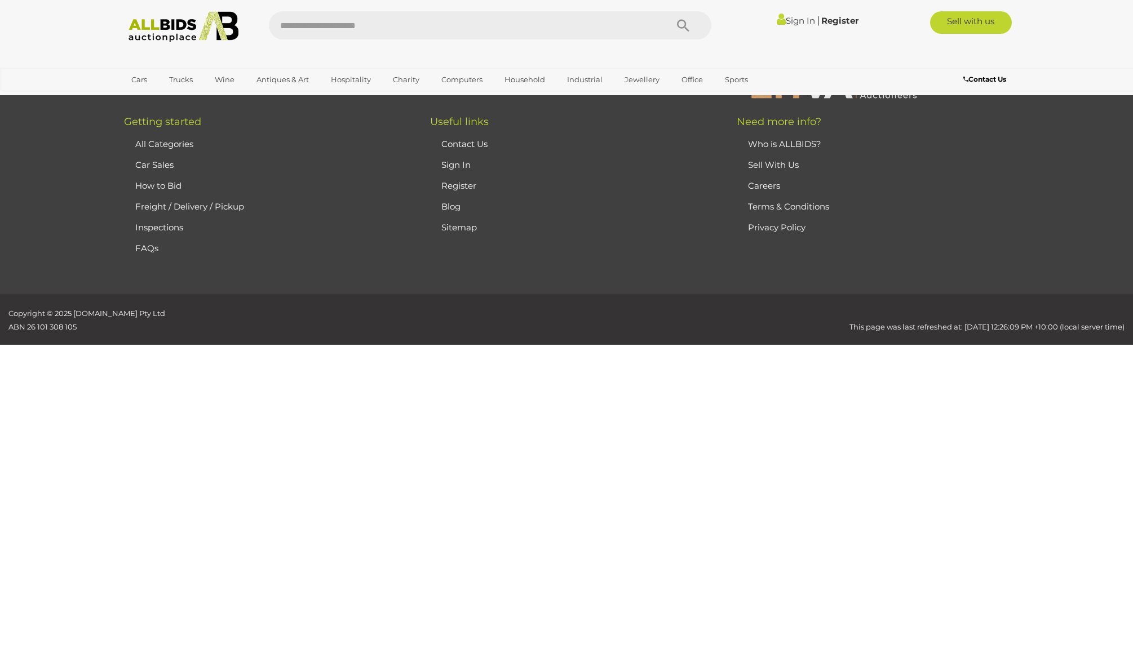
scroll to position [133, 0]
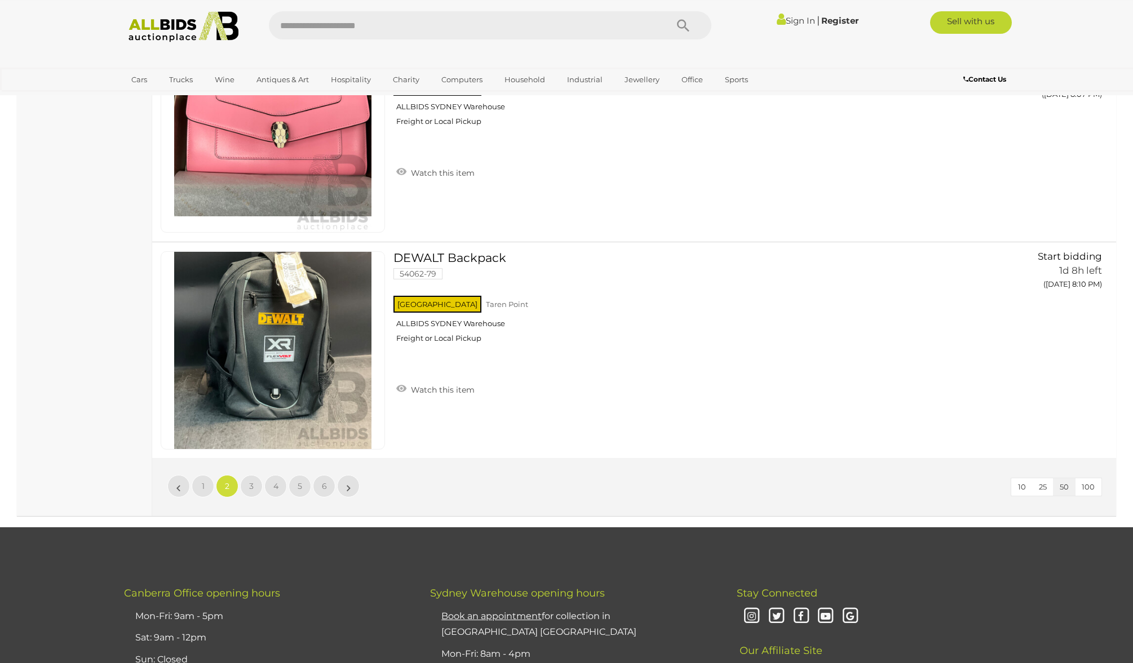
scroll to position [10884, 0]
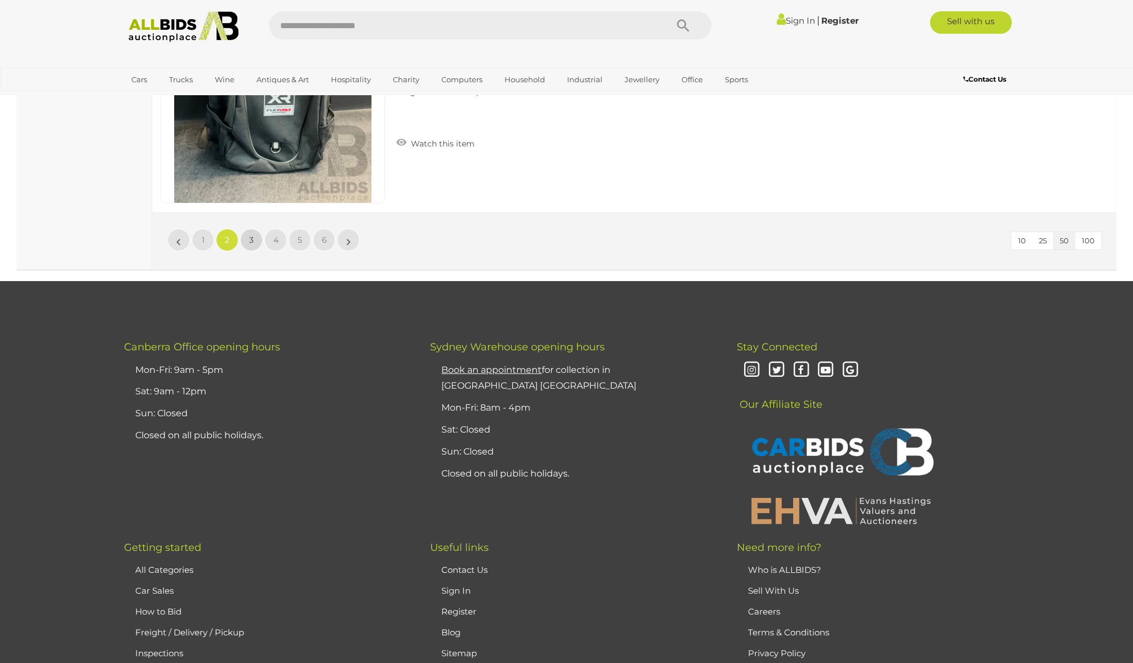
click at [249, 240] on link "3" at bounding box center [251, 240] width 23 height 23
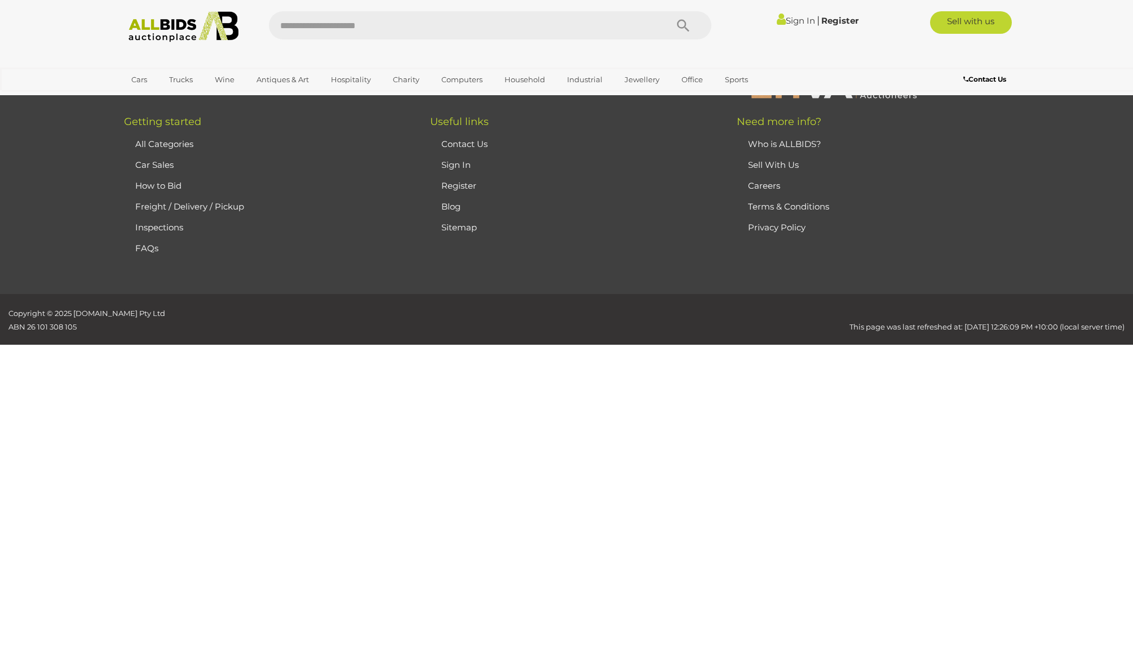
scroll to position [133, 0]
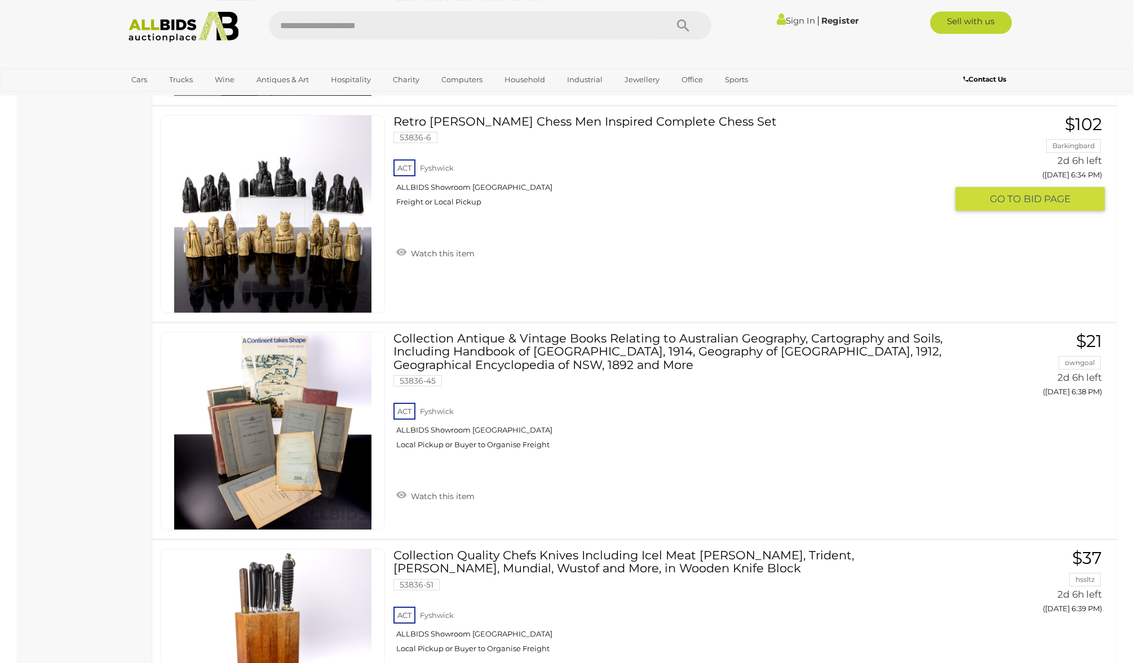
scroll to position [2435, 0]
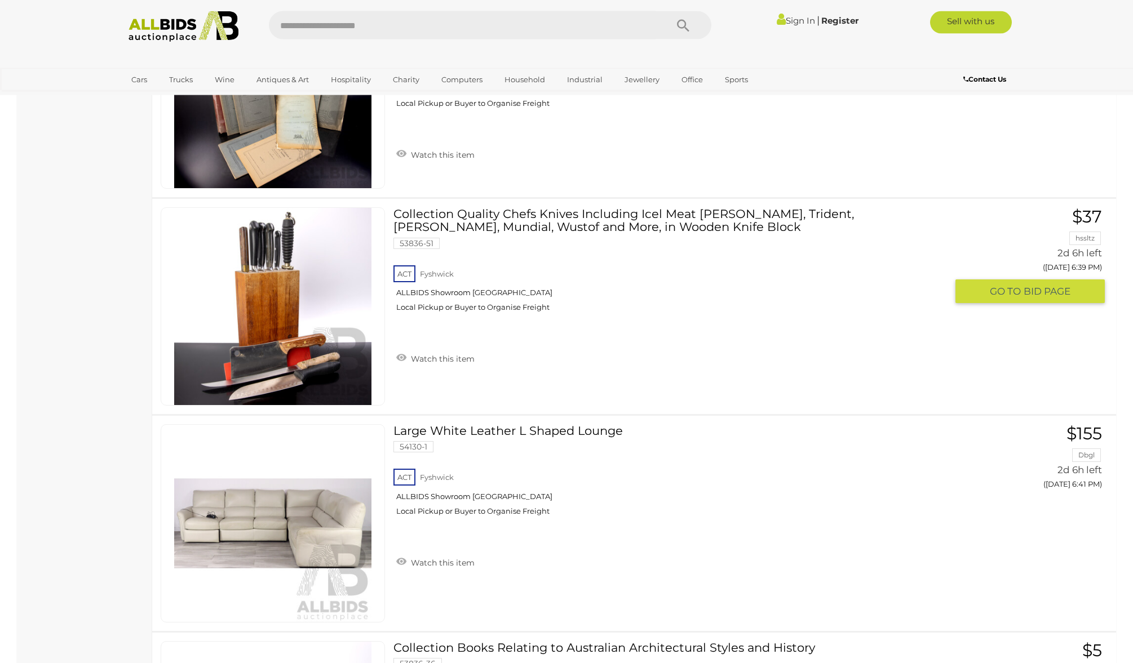
click at [253, 304] on img at bounding box center [272, 306] width 197 height 197
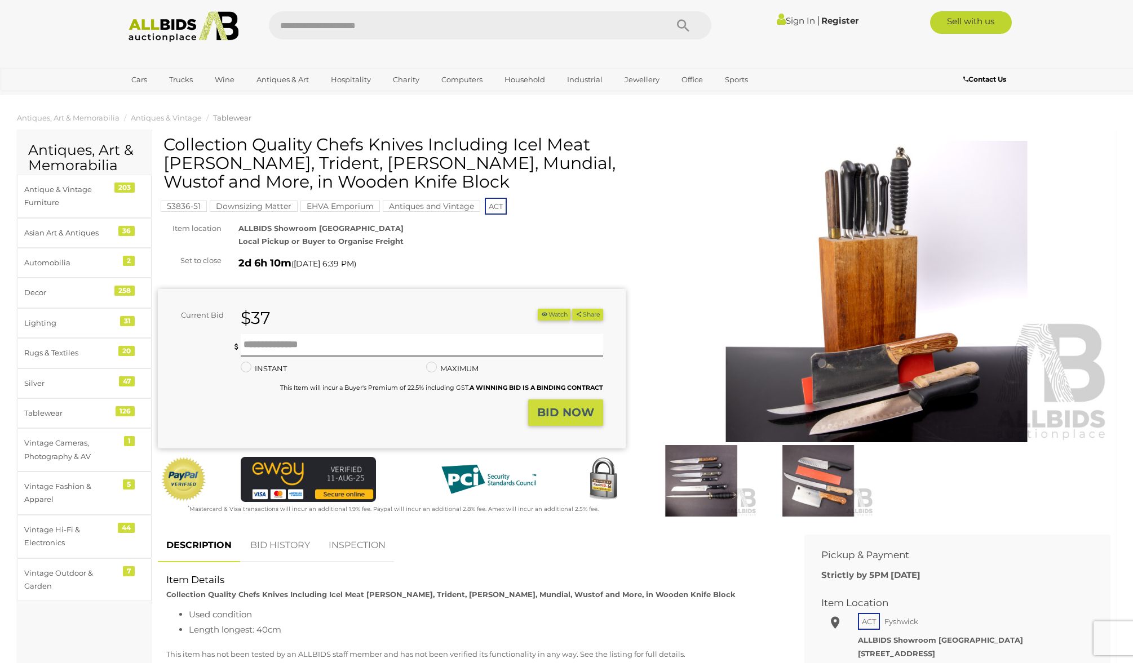
click at [689, 468] on img at bounding box center [701, 481] width 112 height 72
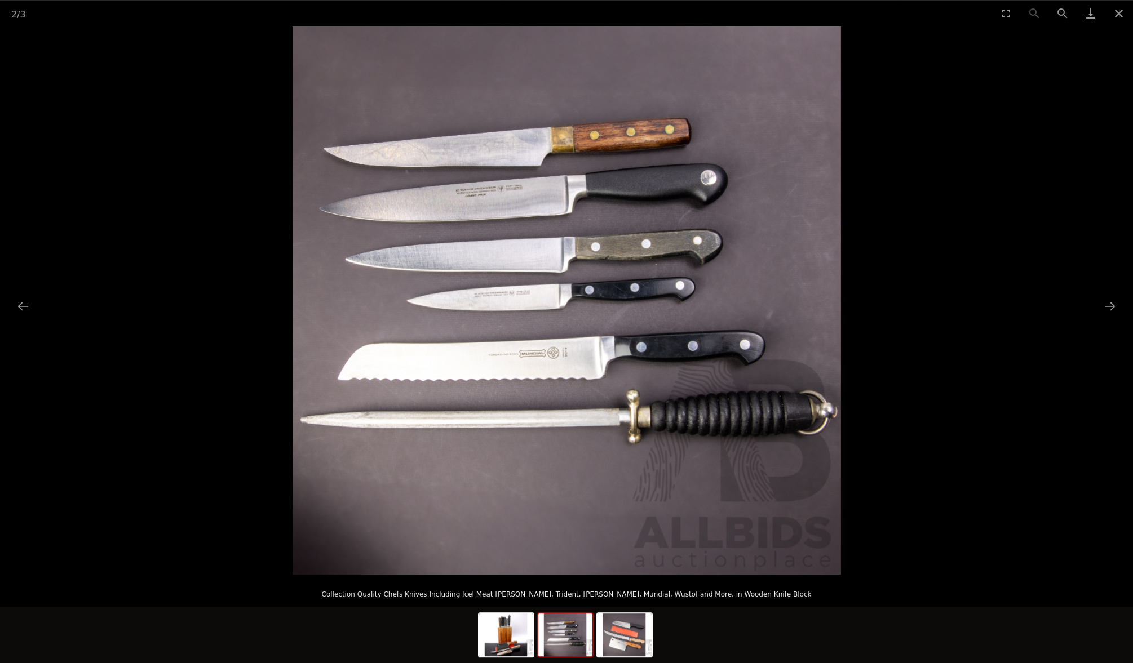
scroll to position [172, 0]
click at [1113, 308] on button "Next slide" at bounding box center [1110, 306] width 24 height 22
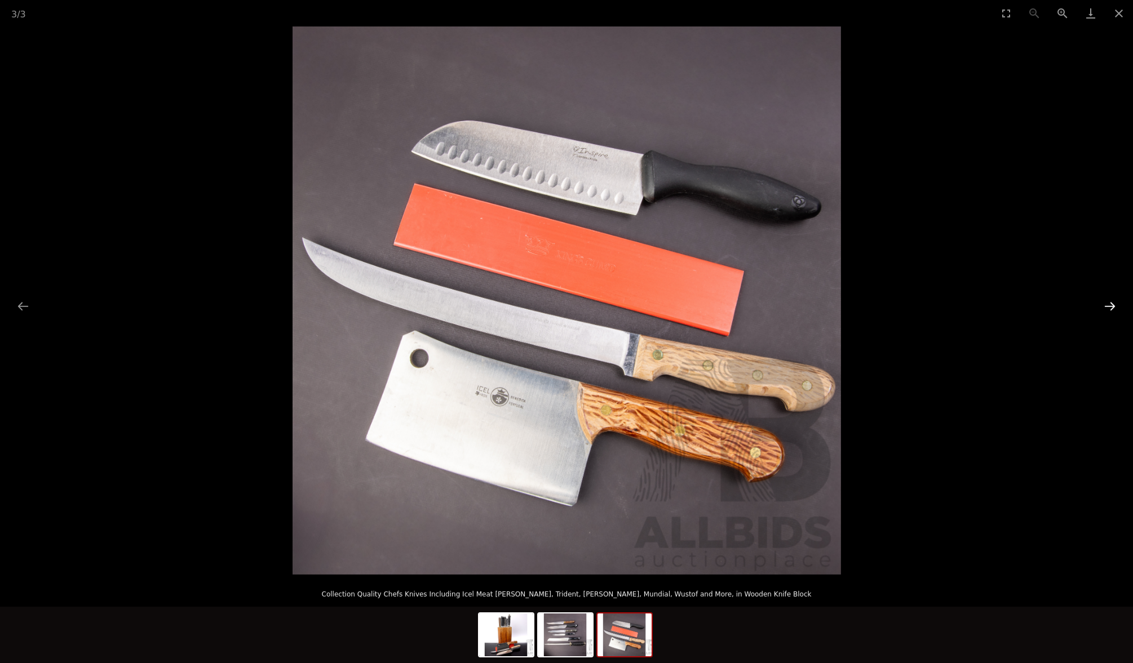
click at [1113, 308] on button "Next slide" at bounding box center [1110, 306] width 24 height 22
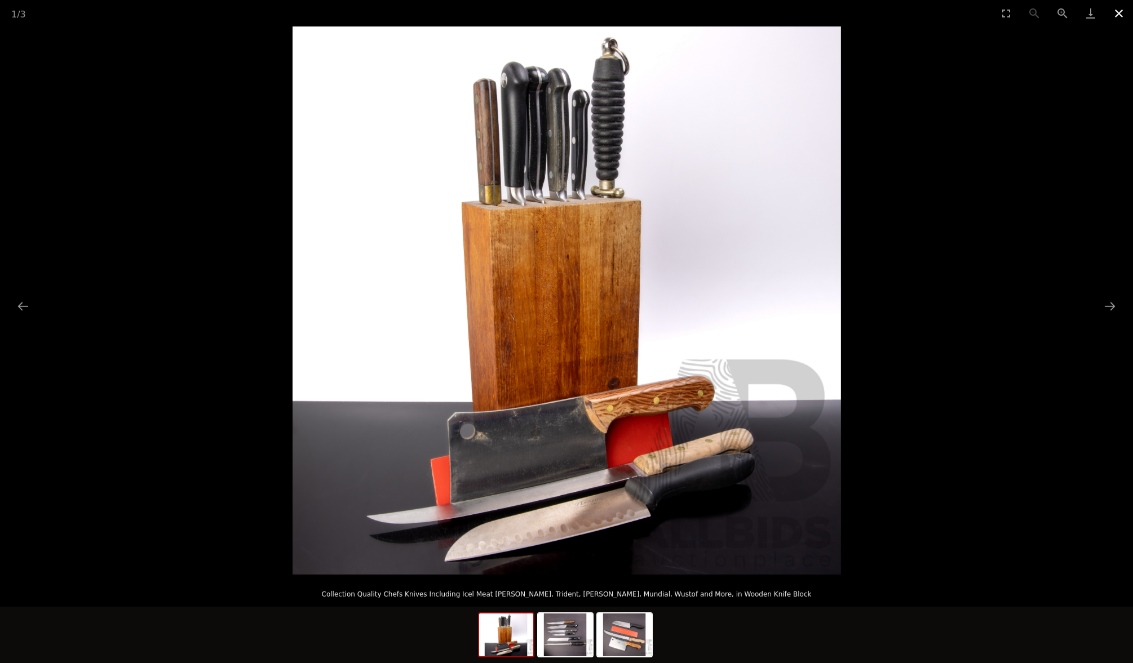
click at [1119, 14] on button "Close gallery" at bounding box center [1119, 13] width 28 height 26
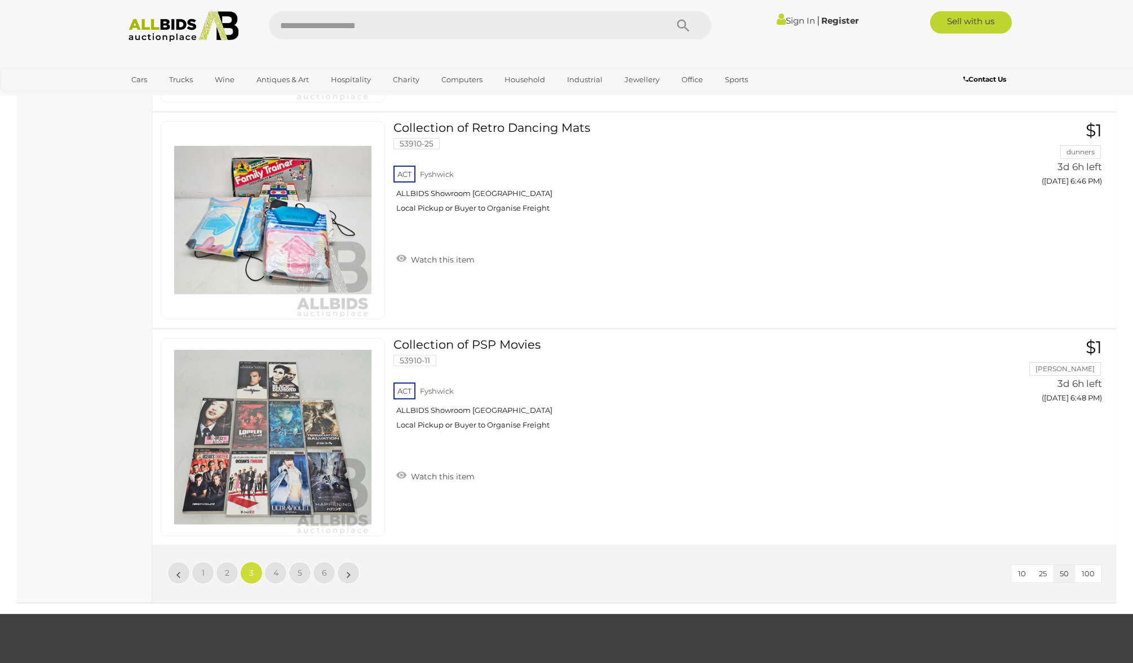
scroll to position [10829, 0]
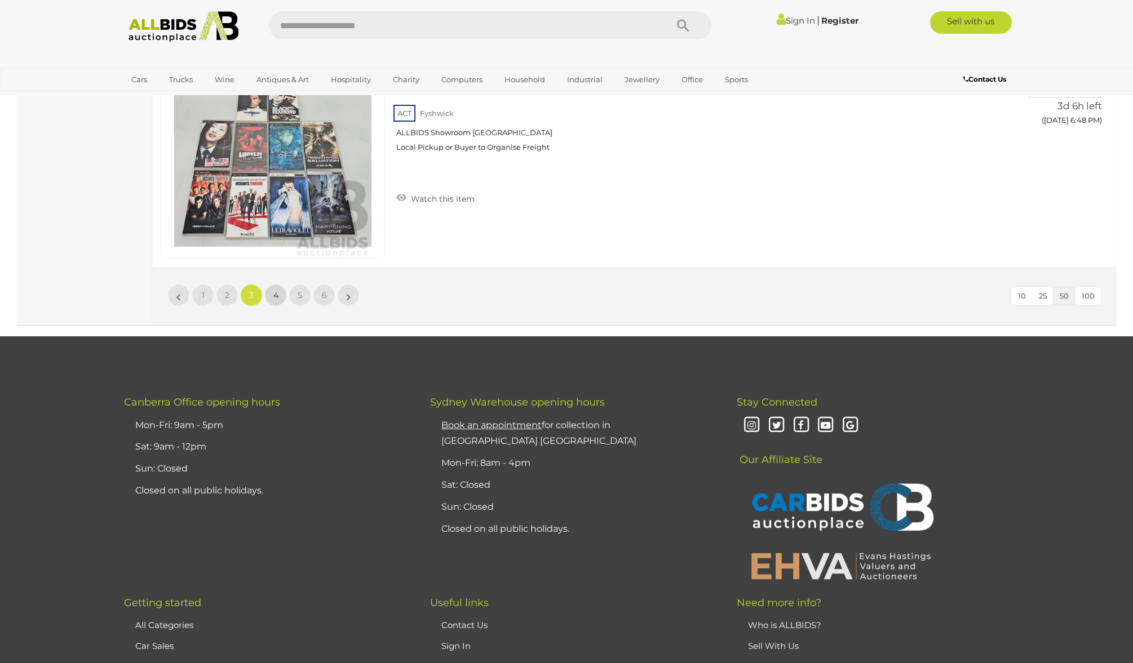
click at [276, 298] on span "4" at bounding box center [275, 295] width 5 height 10
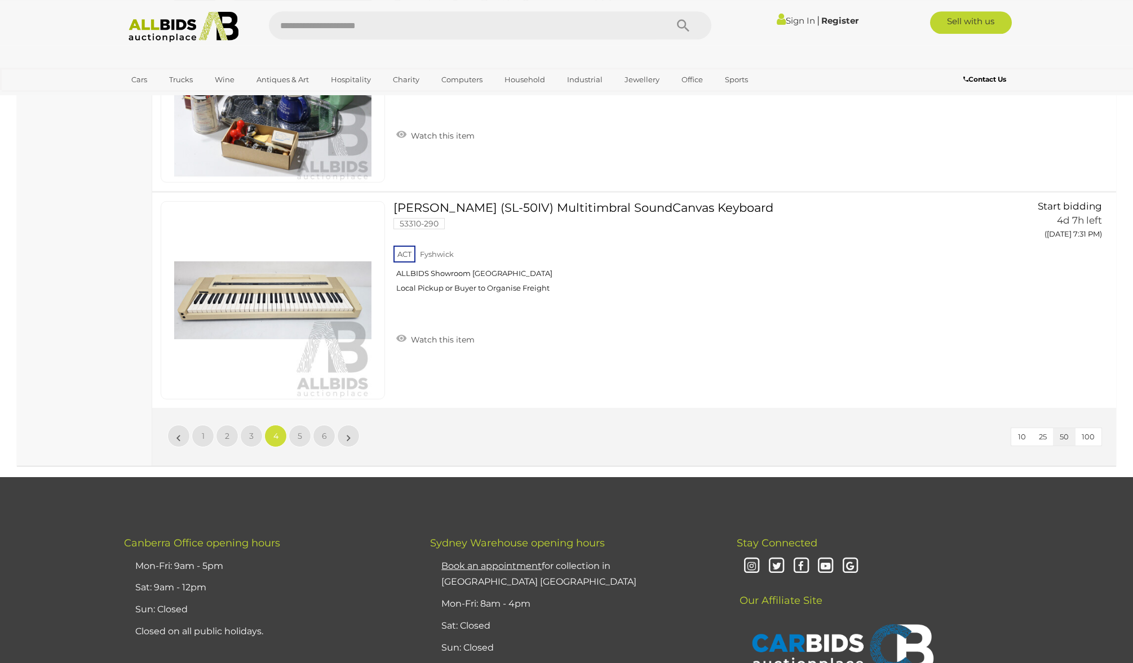
scroll to position [10697, 0]
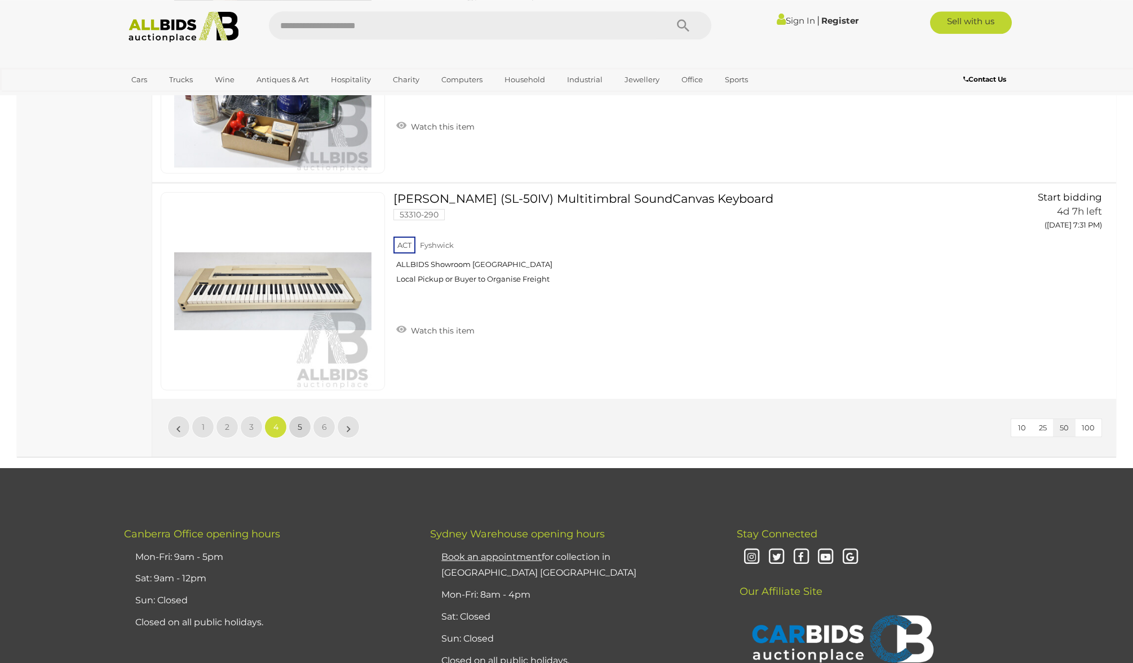
click at [301, 432] on span "5" at bounding box center [300, 427] width 5 height 10
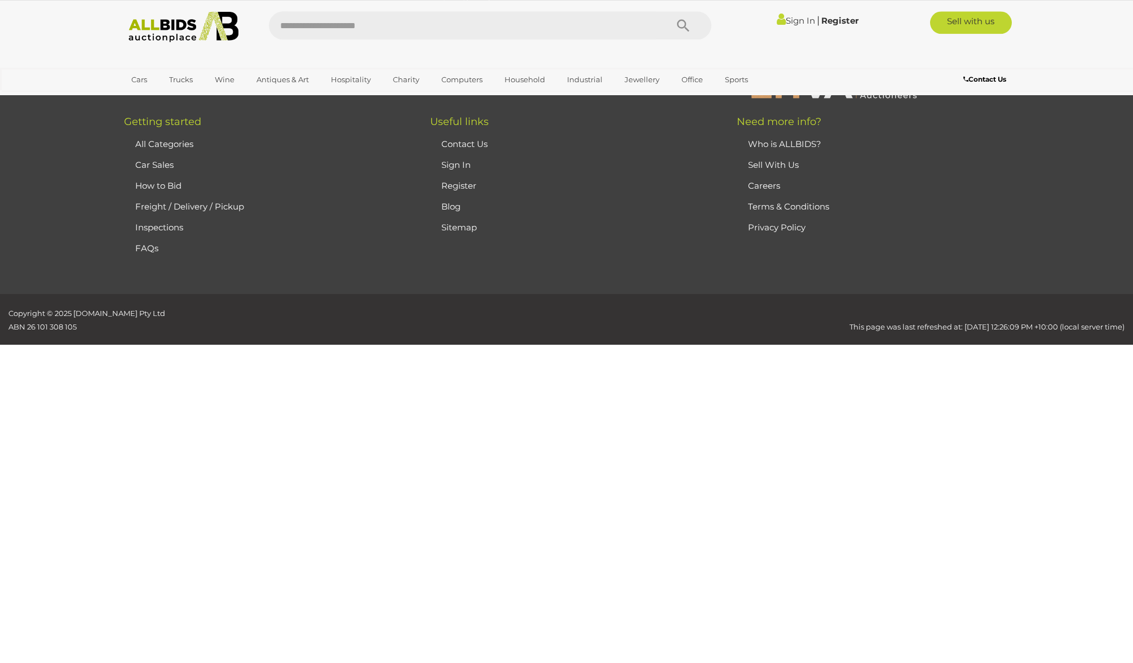
scroll to position [133, 0]
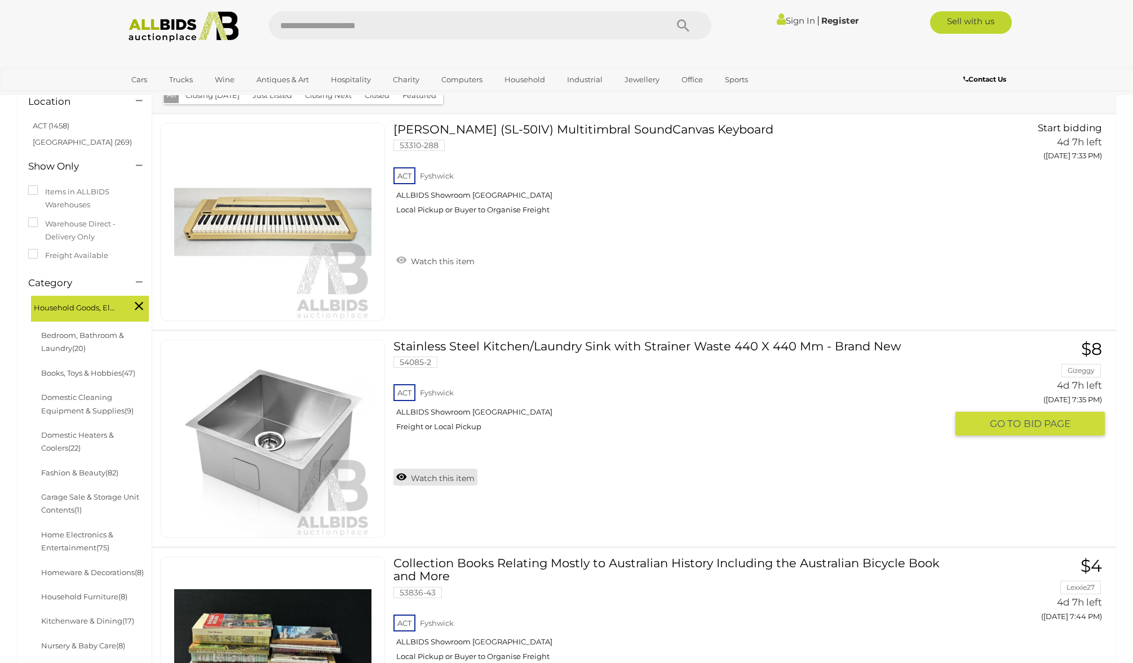
click at [441, 482] on link "Watch this item" at bounding box center [435, 477] width 84 height 17
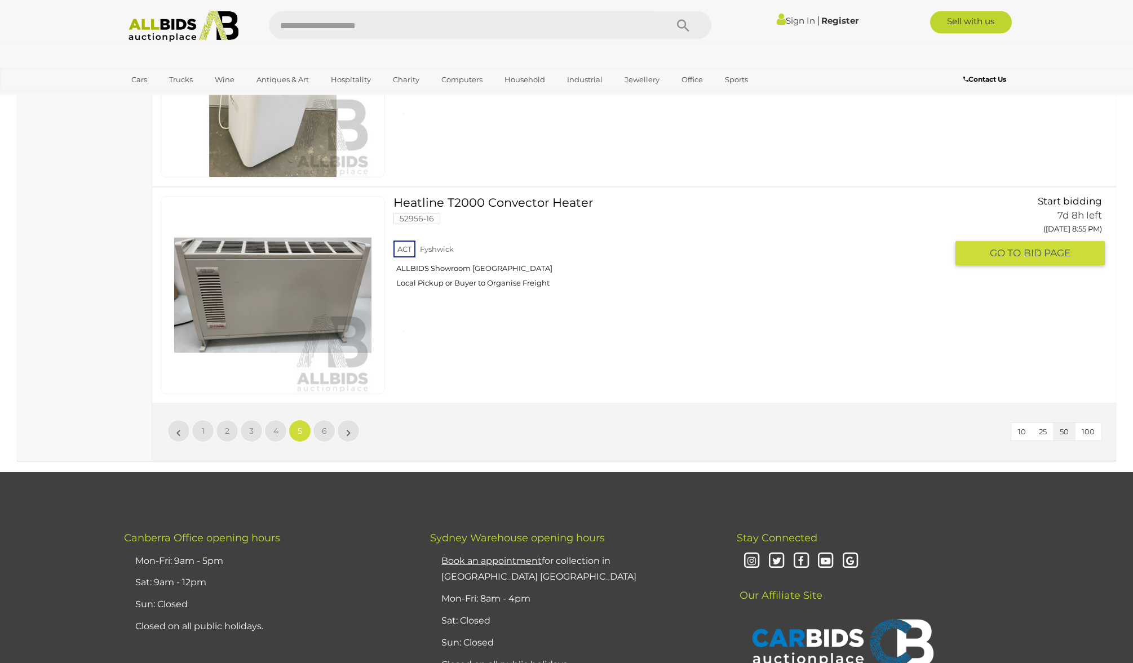
scroll to position [10693, 0]
click at [317, 435] on link "6" at bounding box center [324, 430] width 23 height 23
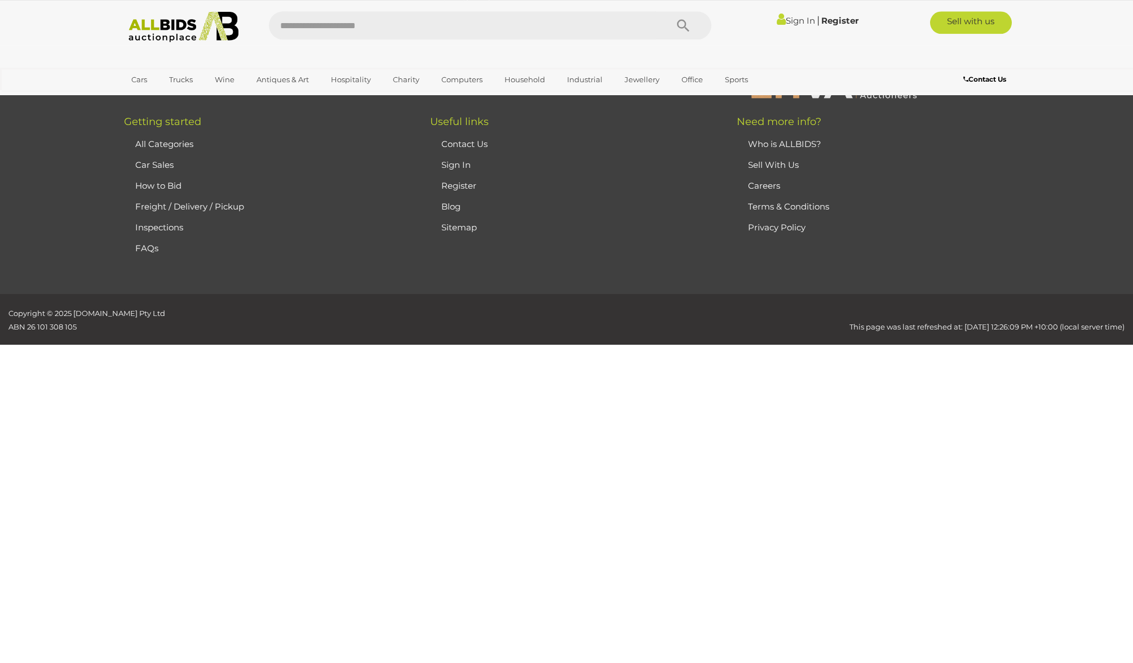
scroll to position [133, 0]
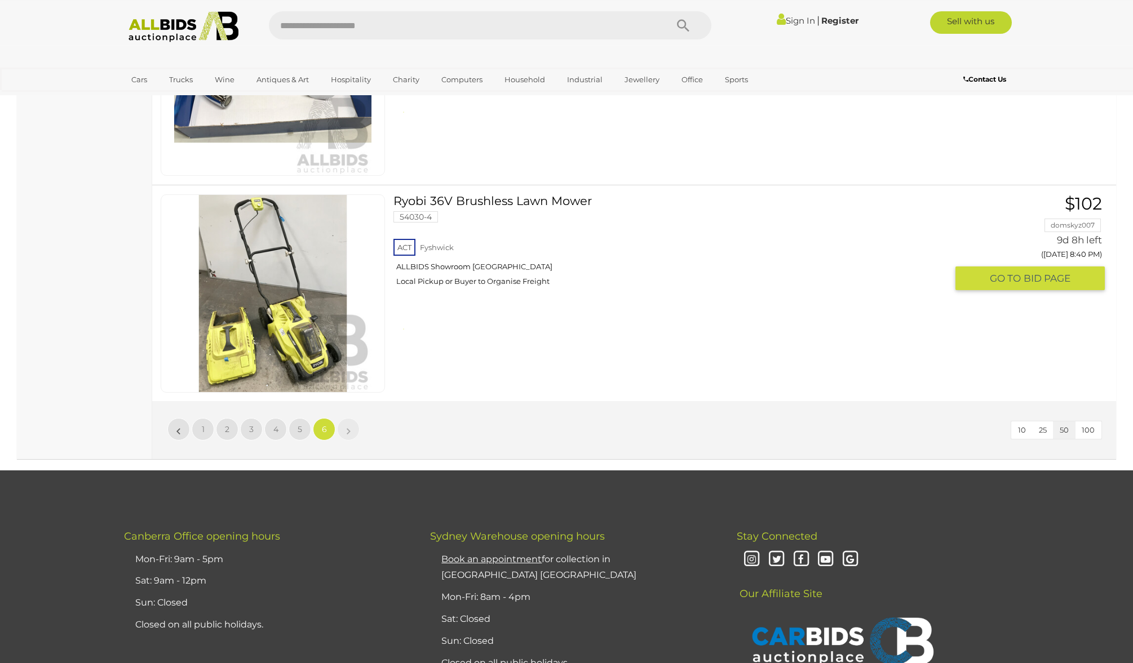
scroll to position [2663, 0]
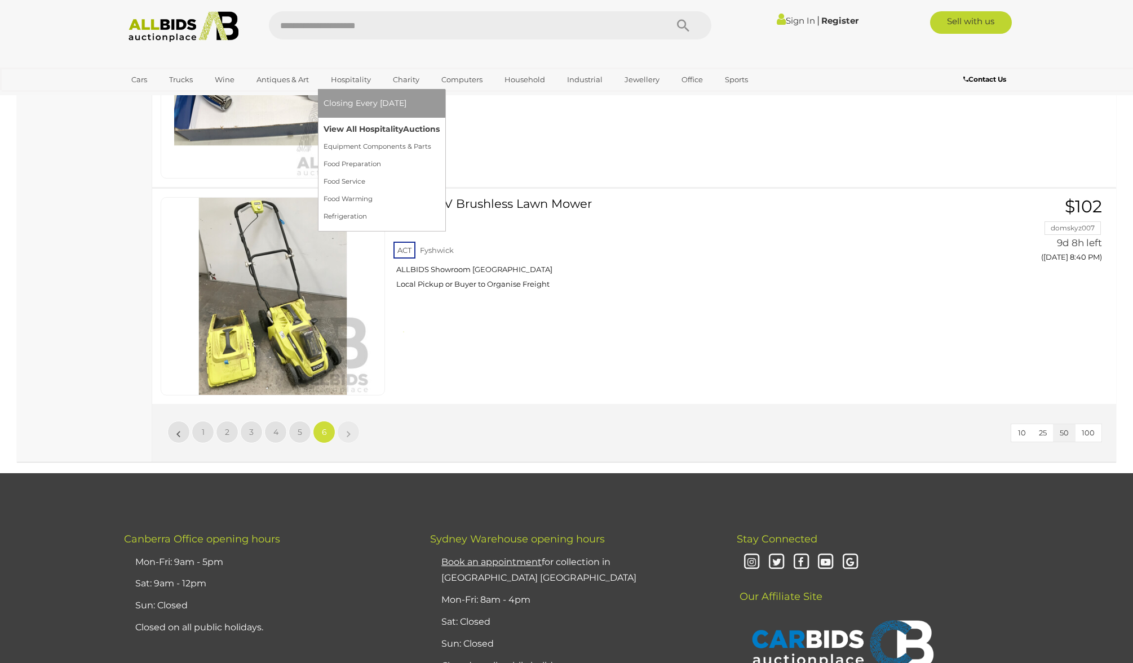
click at [356, 127] on link "View All Hospitality Auctions" at bounding box center [382, 129] width 116 height 17
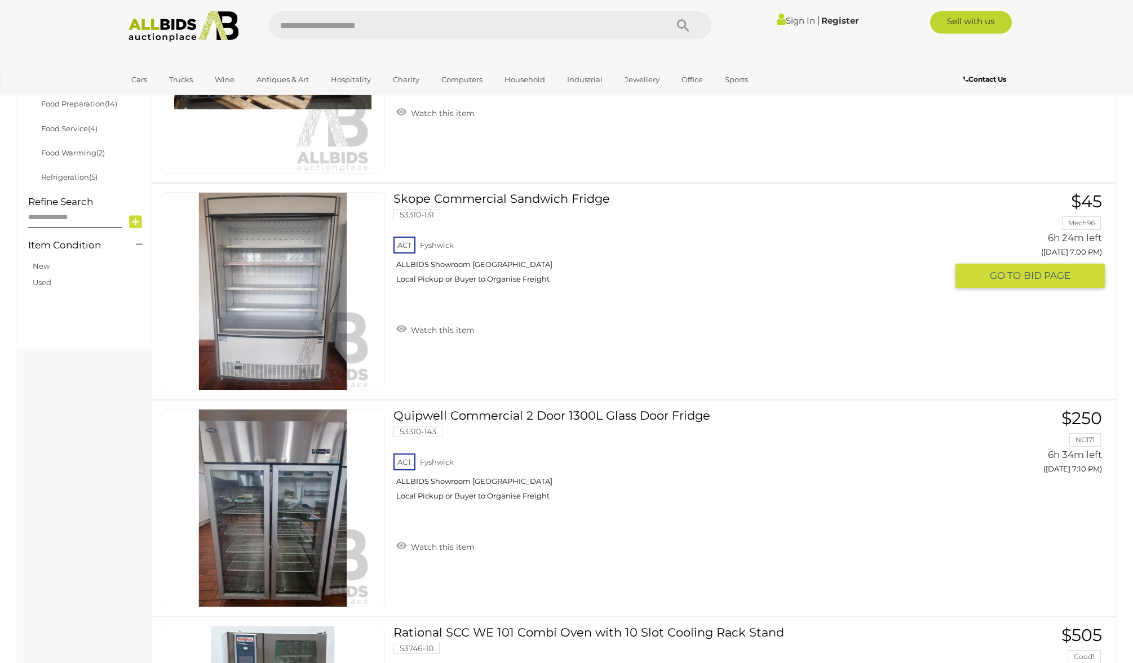
scroll to position [408, 0]
